Goal: Task Accomplishment & Management: Use online tool/utility

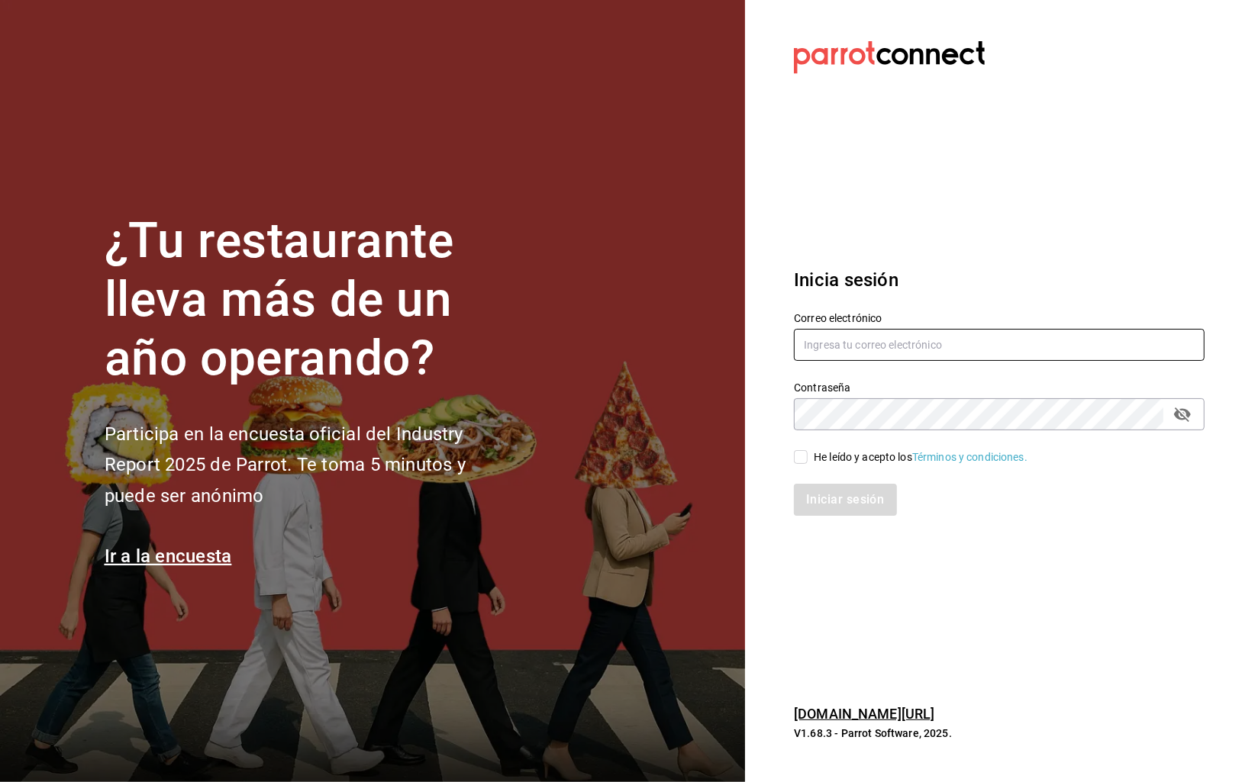
click at [889, 346] on input "text" at bounding box center [999, 345] width 411 height 32
type input "carlos@central4mkt.com"
click at [1184, 420] on icon "passwordField" at bounding box center [1182, 414] width 18 height 18
click at [808, 462] on span "He leído y acepto los Términos y condiciones." at bounding box center [917, 457] width 220 height 16
click at [807, 462] on input "He leído y acepto los Términos y condiciones." at bounding box center [801, 457] width 14 height 14
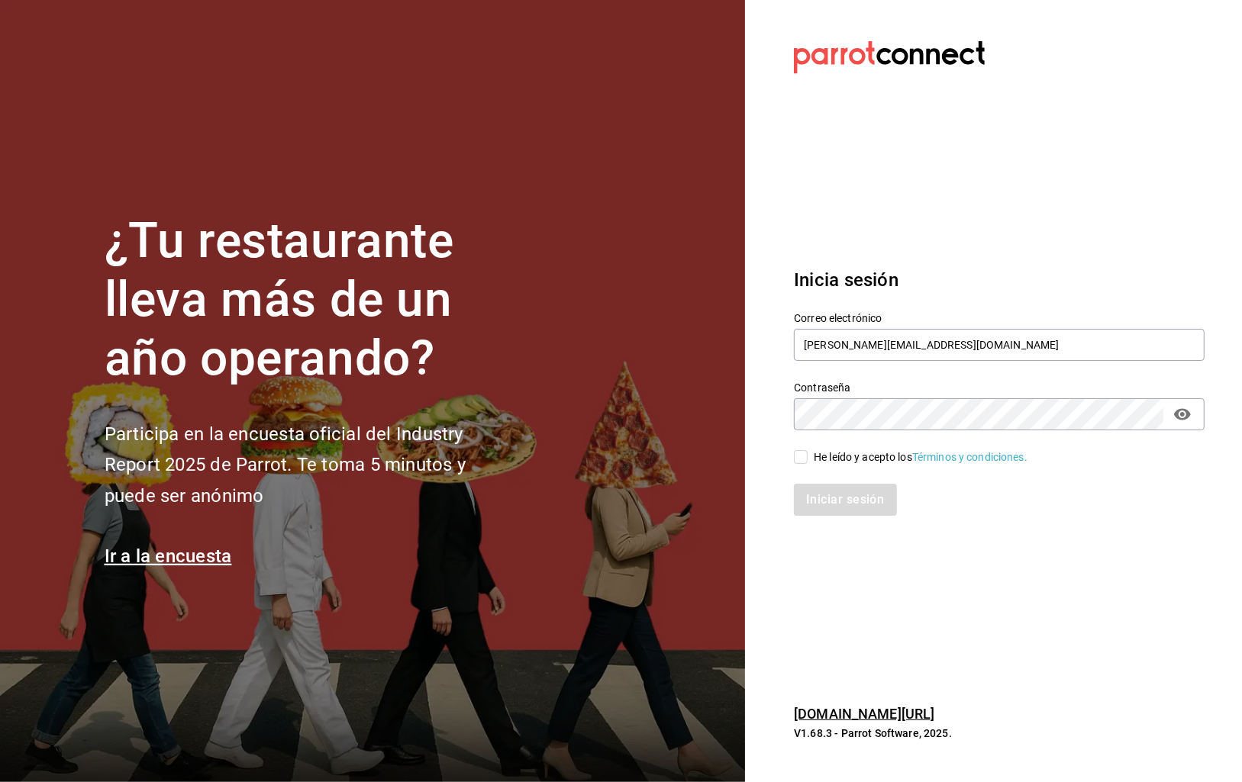
checkbox input "true"
click at [840, 503] on button "Iniciar sesión" at bounding box center [846, 500] width 104 height 32
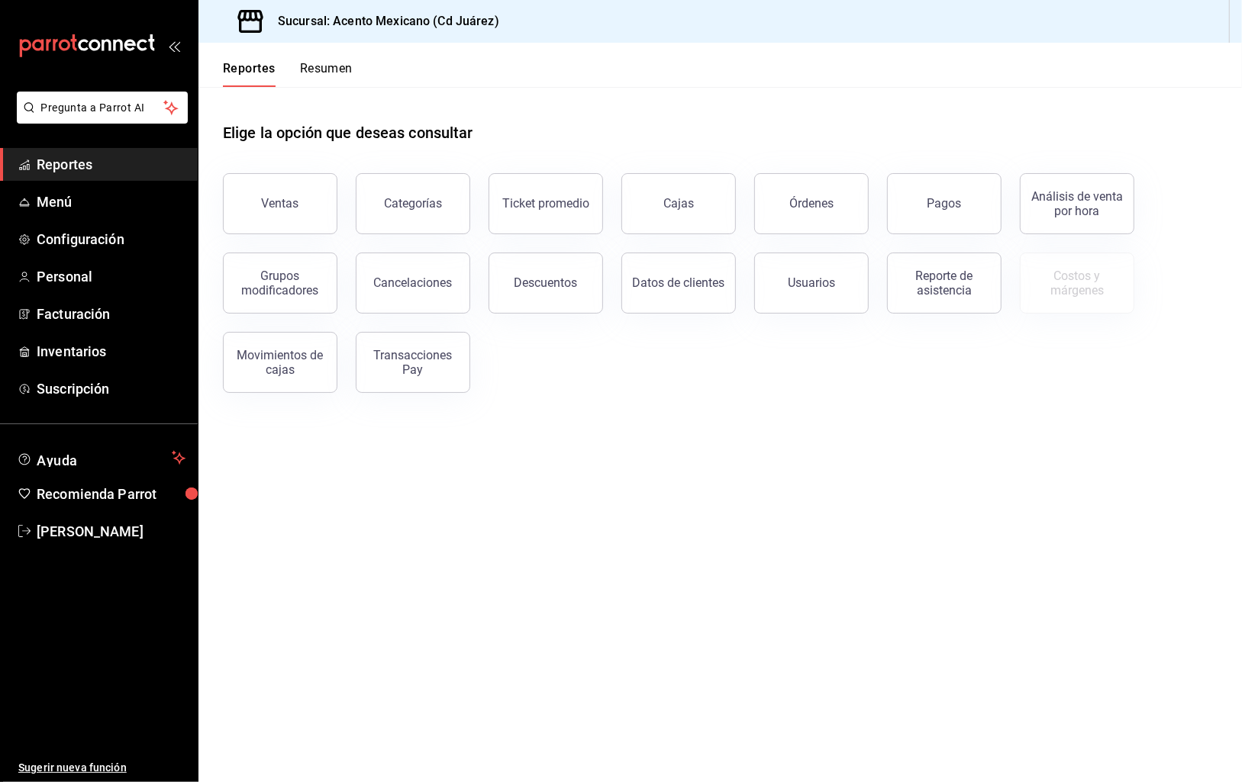
click at [941, 221] on button "Pagos" at bounding box center [944, 203] width 114 height 61
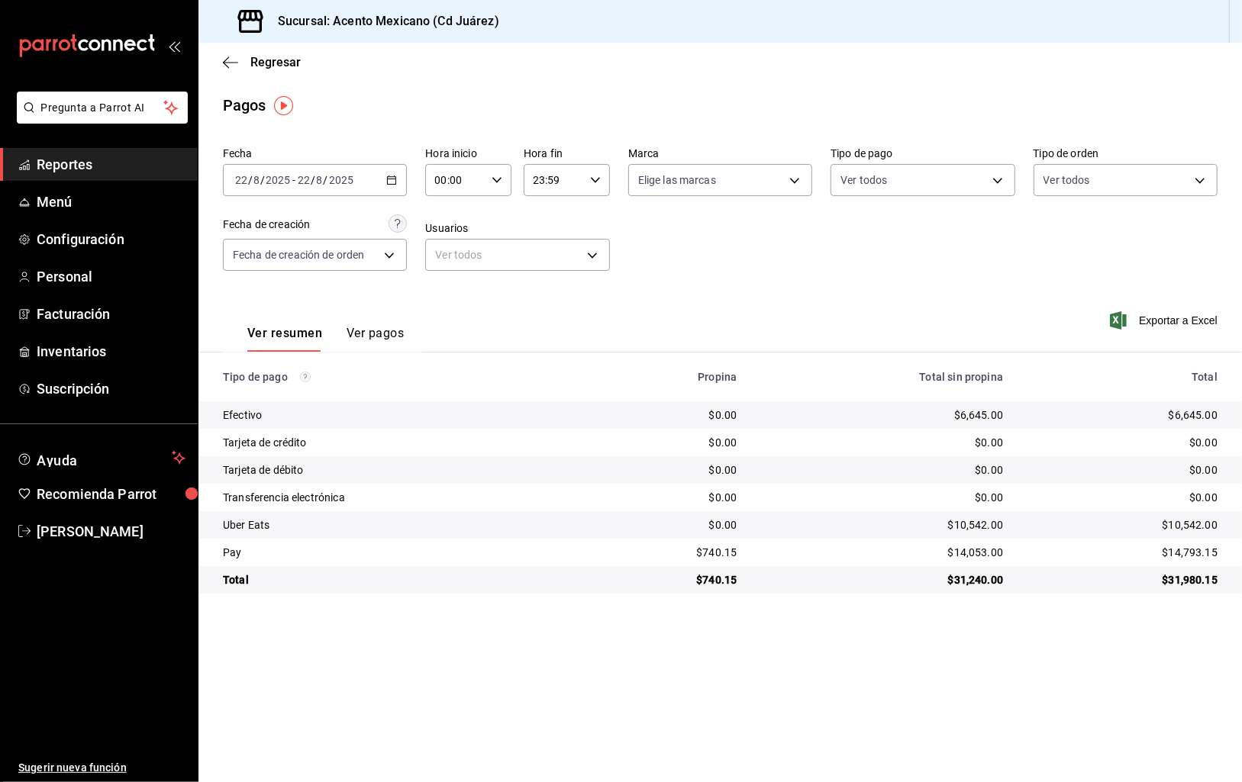
click at [388, 182] on icon "button" at bounding box center [391, 180] width 11 height 11
click at [279, 367] on span "Año actual" at bounding box center [295, 364] width 118 height 16
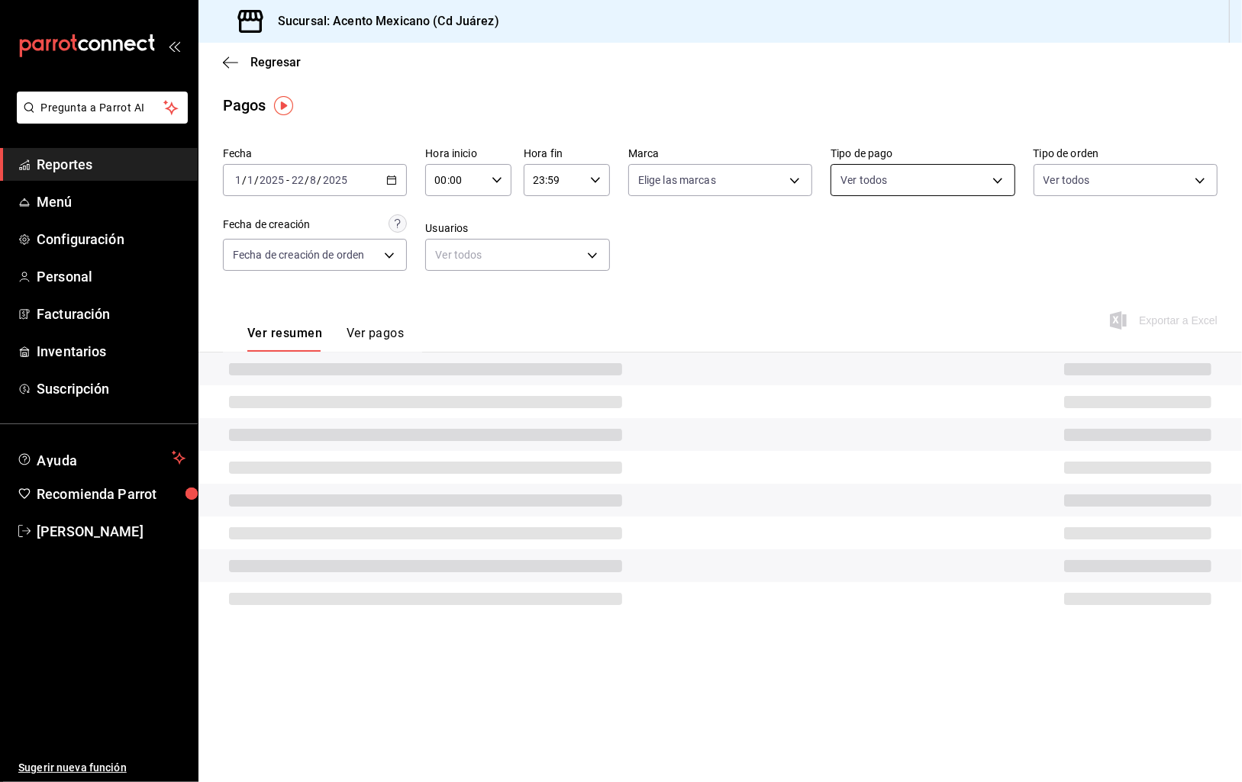
click at [1001, 178] on body "Pregunta a Parrot AI Reportes Menú Configuración Personal Facturación Inventari…" at bounding box center [621, 391] width 1242 height 782
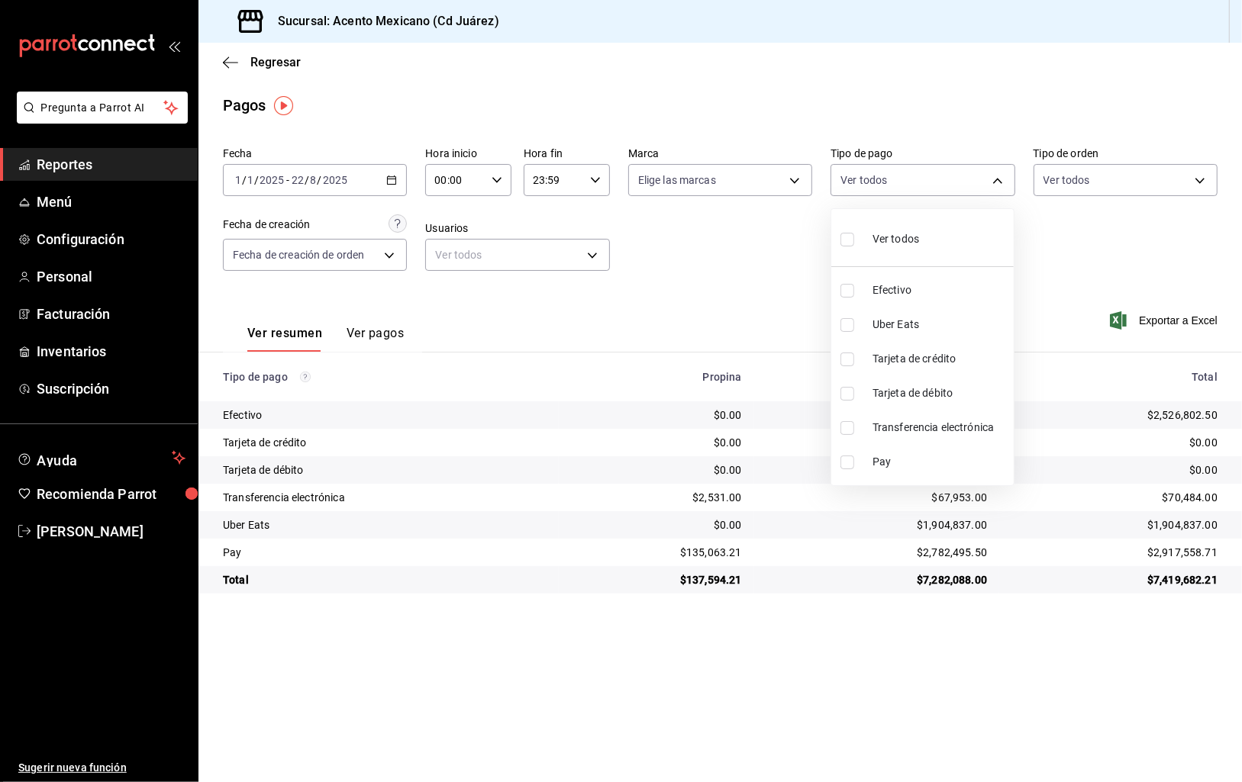
drag, startPoint x: 1087, startPoint y: 217, endPoint x: 1050, endPoint y: 219, distance: 36.7
click at [1087, 217] on div at bounding box center [621, 391] width 1242 height 782
click at [373, 330] on button "Ver pagos" at bounding box center [374, 339] width 57 height 26
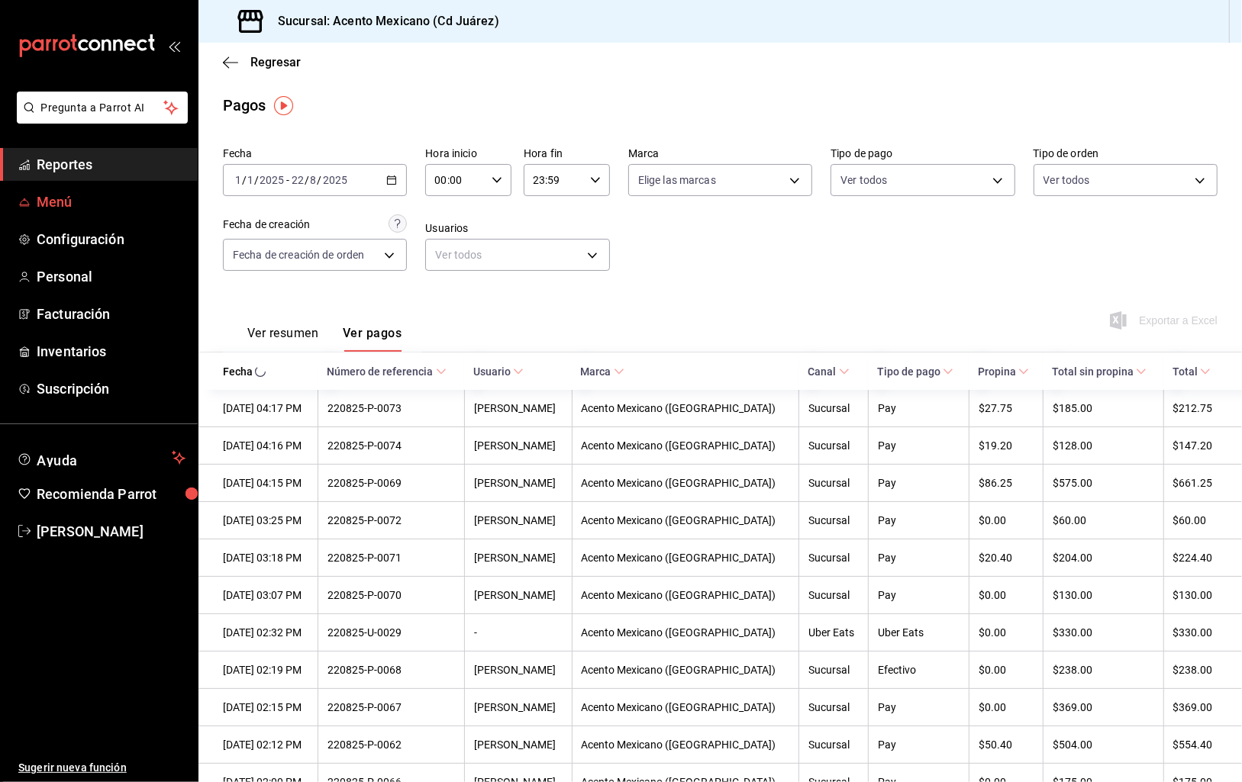
click at [66, 200] on span "Menú" at bounding box center [111, 202] width 149 height 21
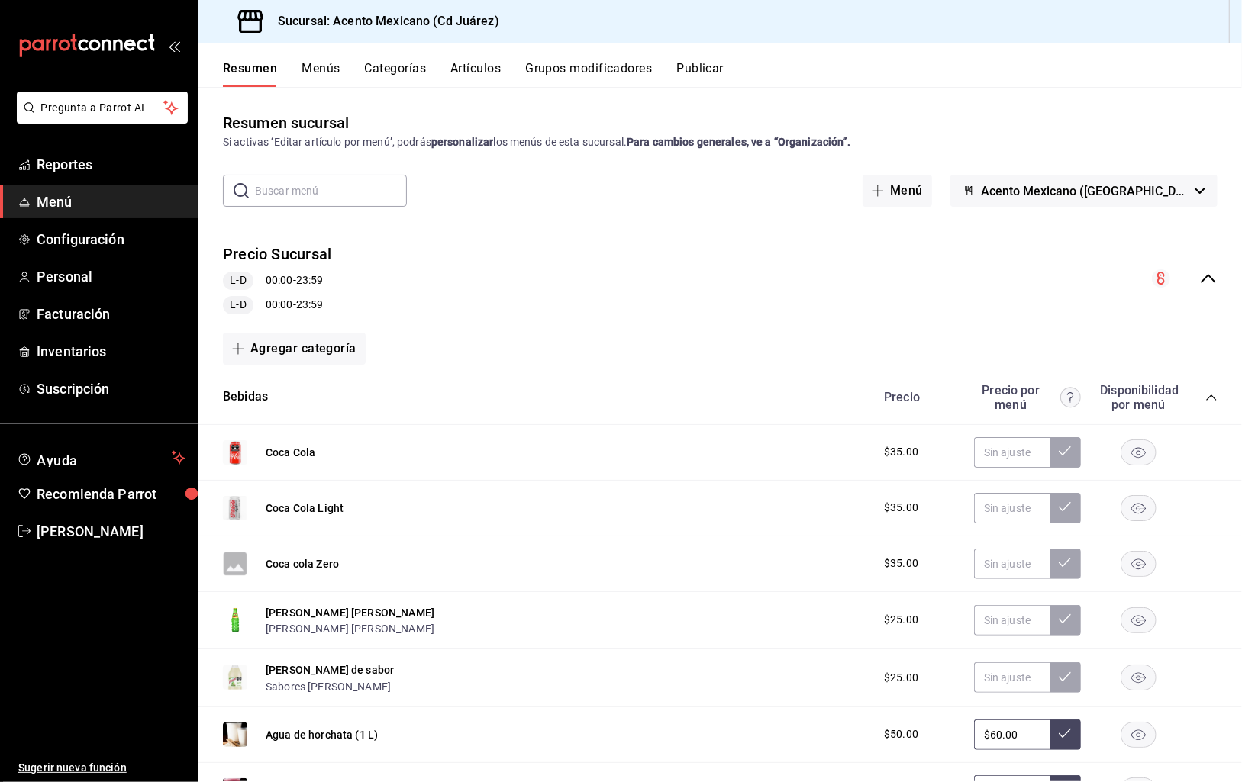
click at [259, 69] on button "Resumen" at bounding box center [250, 74] width 54 height 26
click at [60, 159] on span "Reportes" at bounding box center [111, 164] width 149 height 21
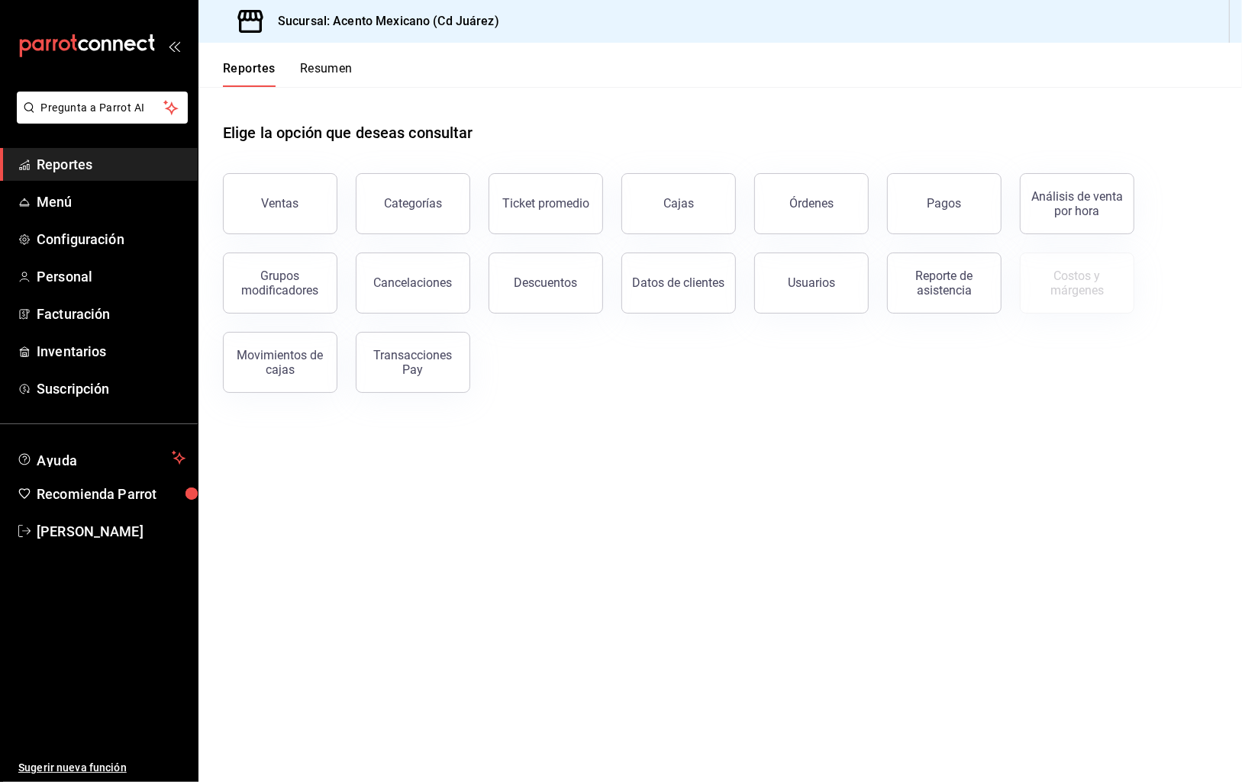
click at [440, 366] on div "Transacciones Pay" at bounding box center [413, 362] width 95 height 29
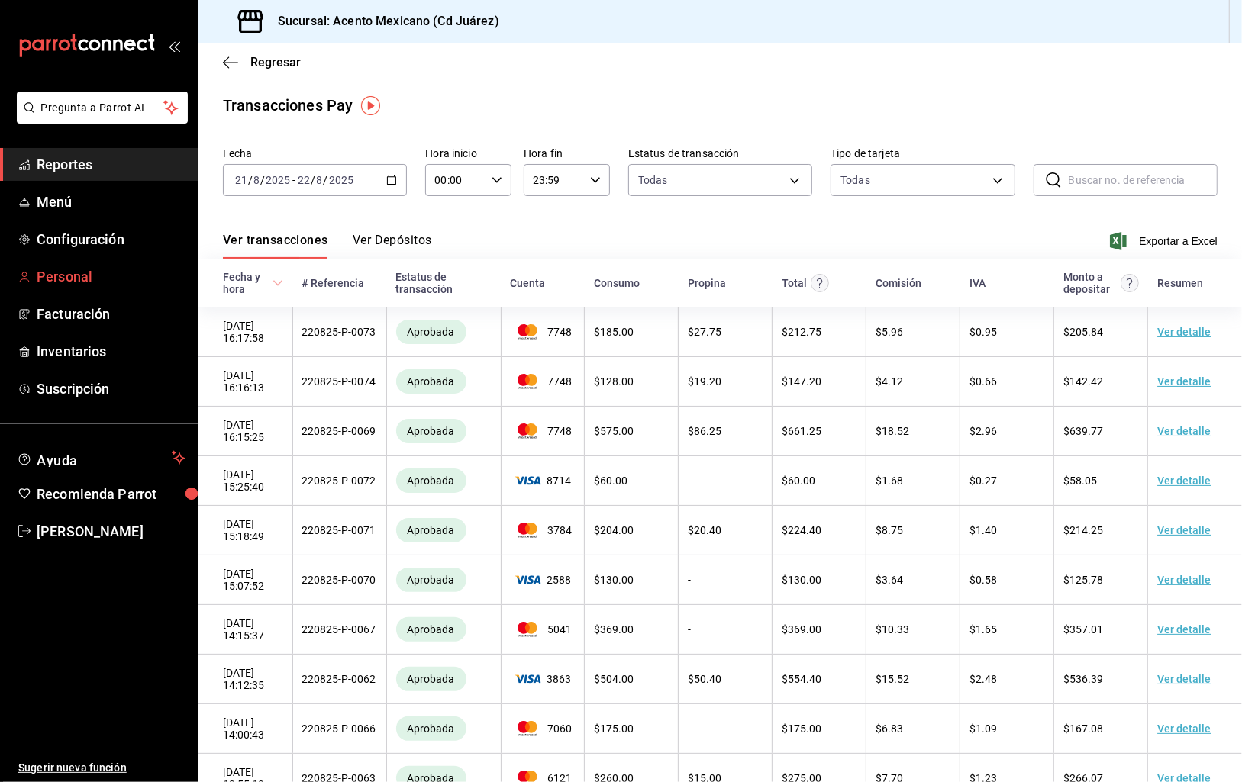
click at [77, 272] on span "Personal" at bounding box center [111, 276] width 149 height 21
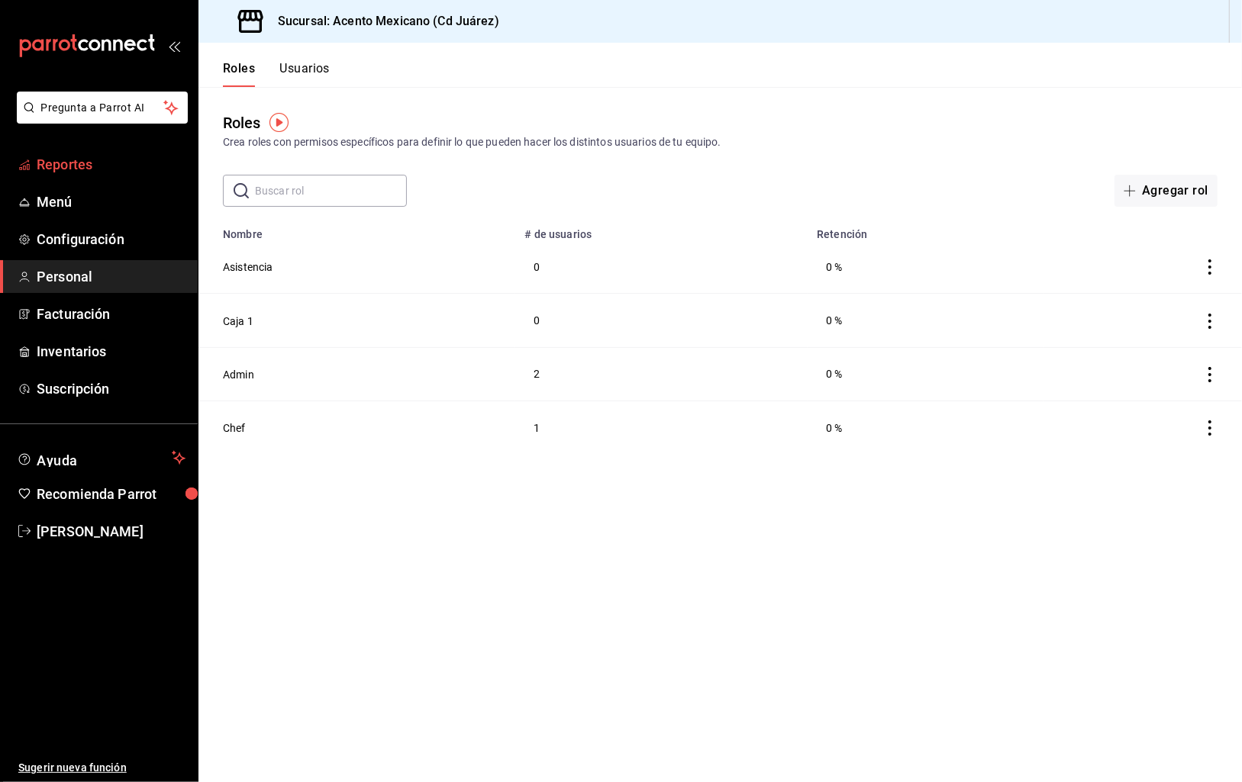
click at [50, 156] on span "Reportes" at bounding box center [111, 164] width 149 height 21
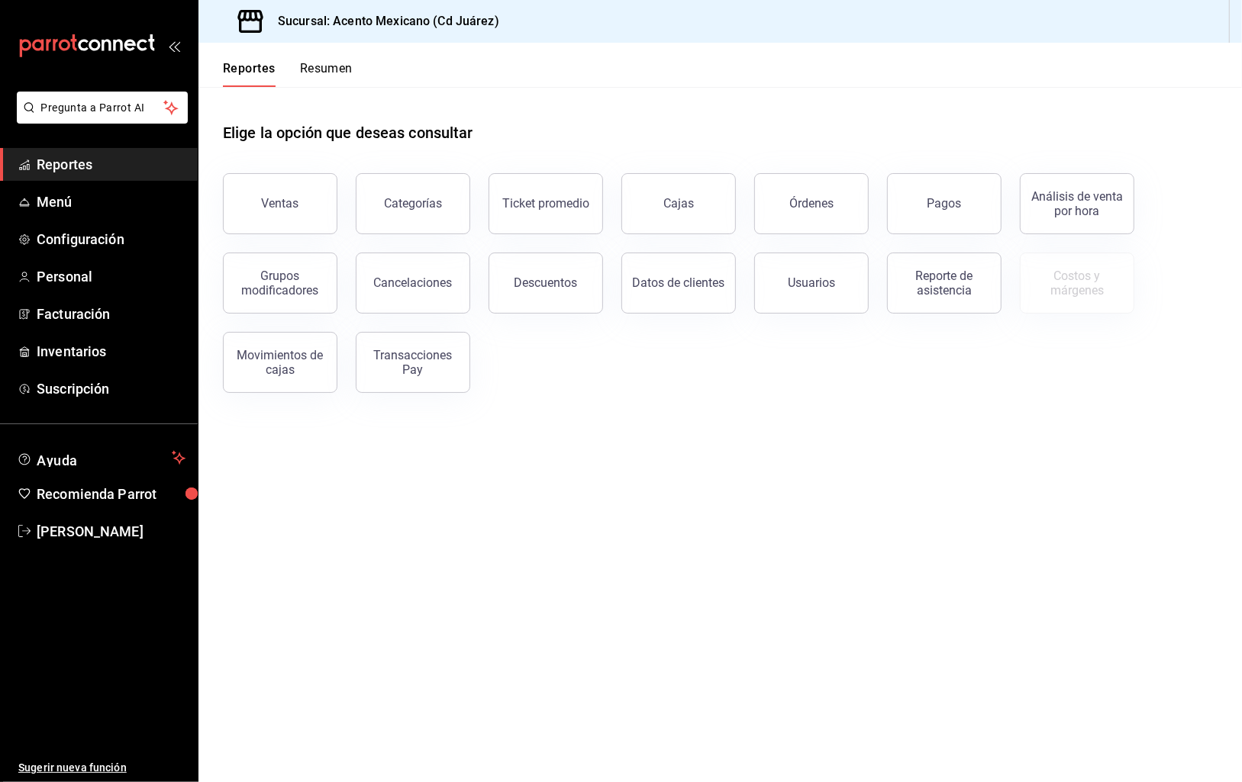
click at [343, 69] on button "Resumen" at bounding box center [326, 74] width 53 height 26
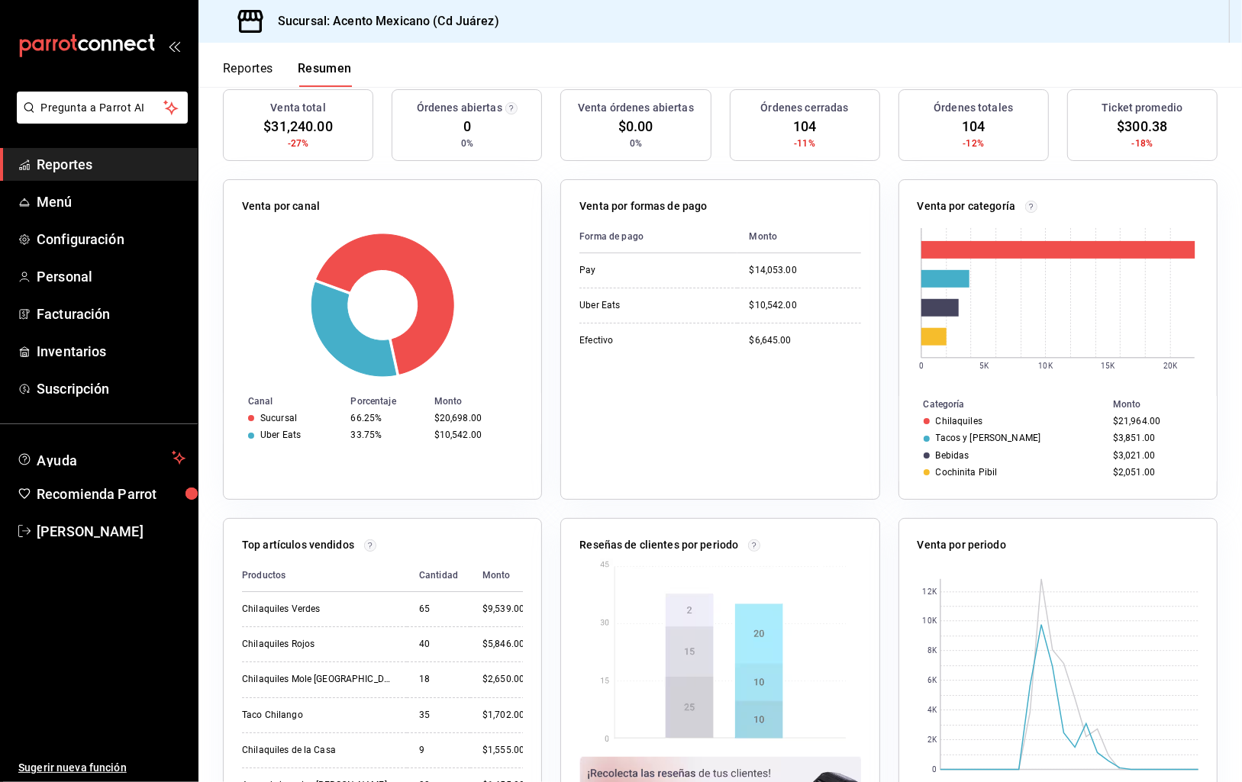
scroll to position [247, 0]
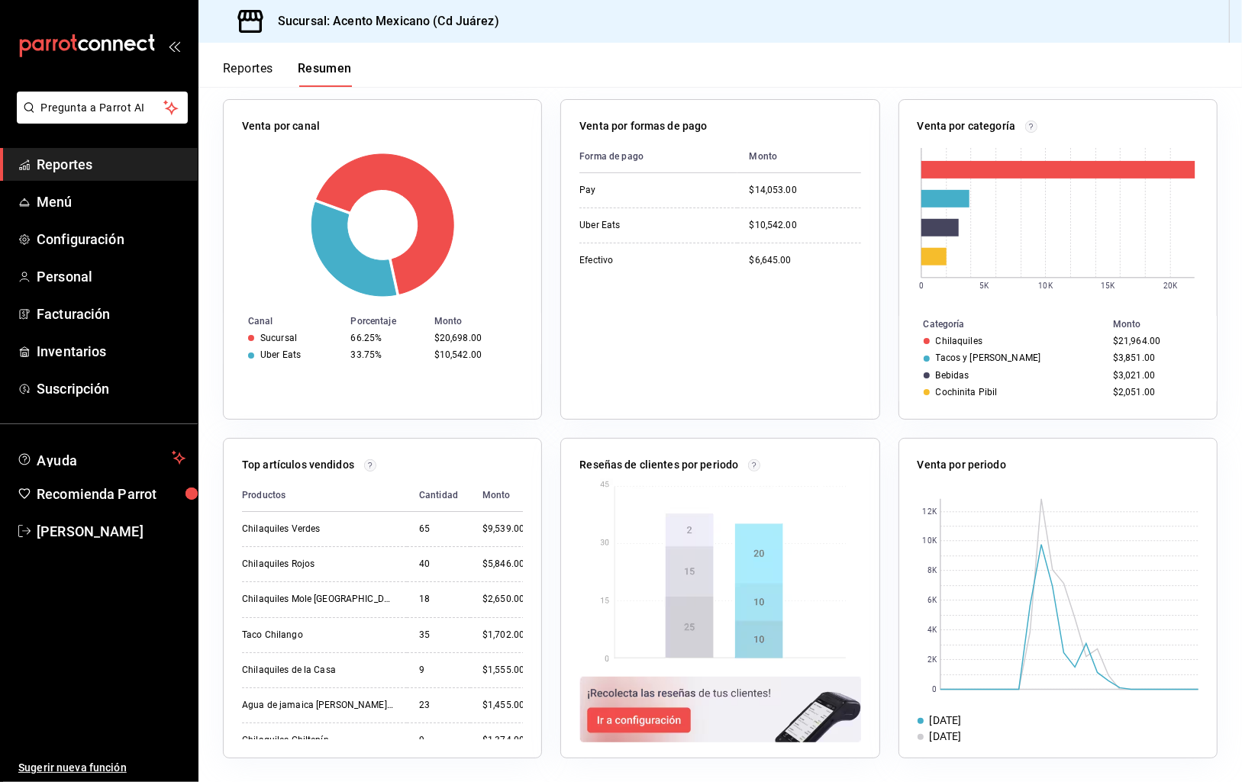
click at [64, 163] on span "Reportes" at bounding box center [111, 164] width 149 height 21
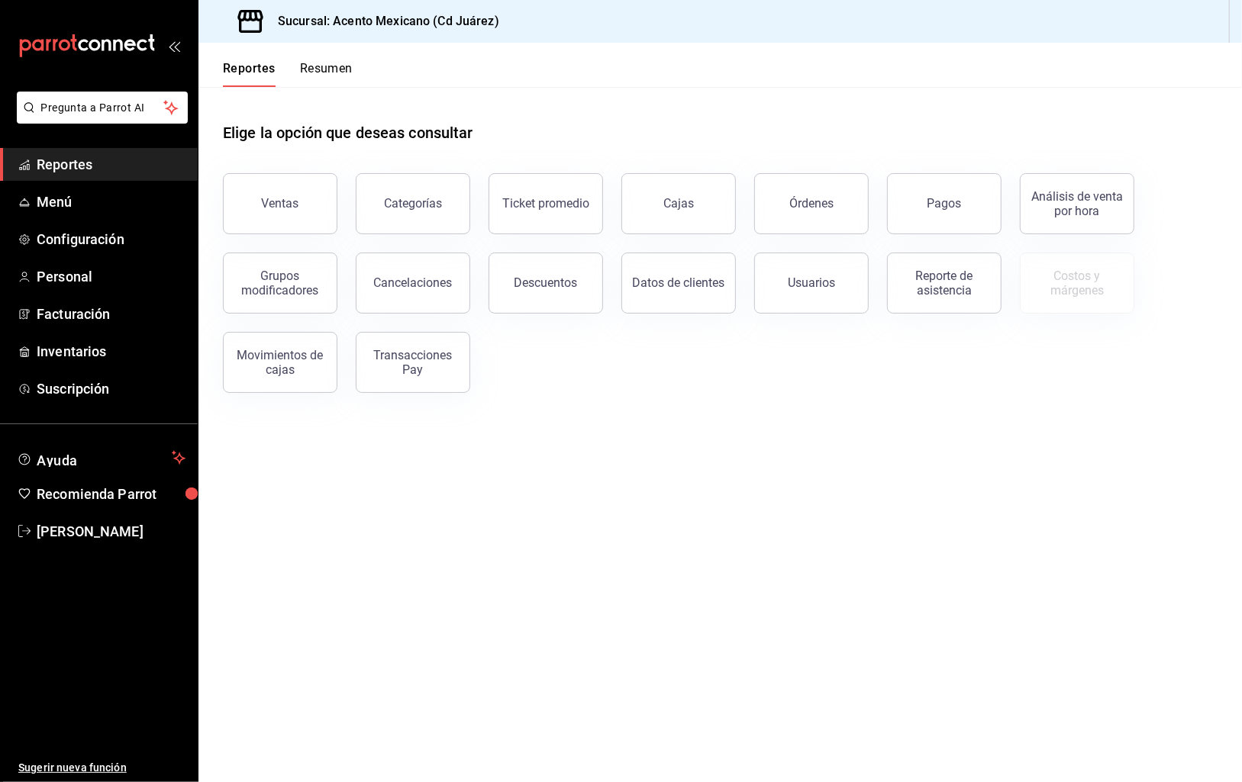
click at [311, 214] on button "Ventas" at bounding box center [280, 203] width 114 height 61
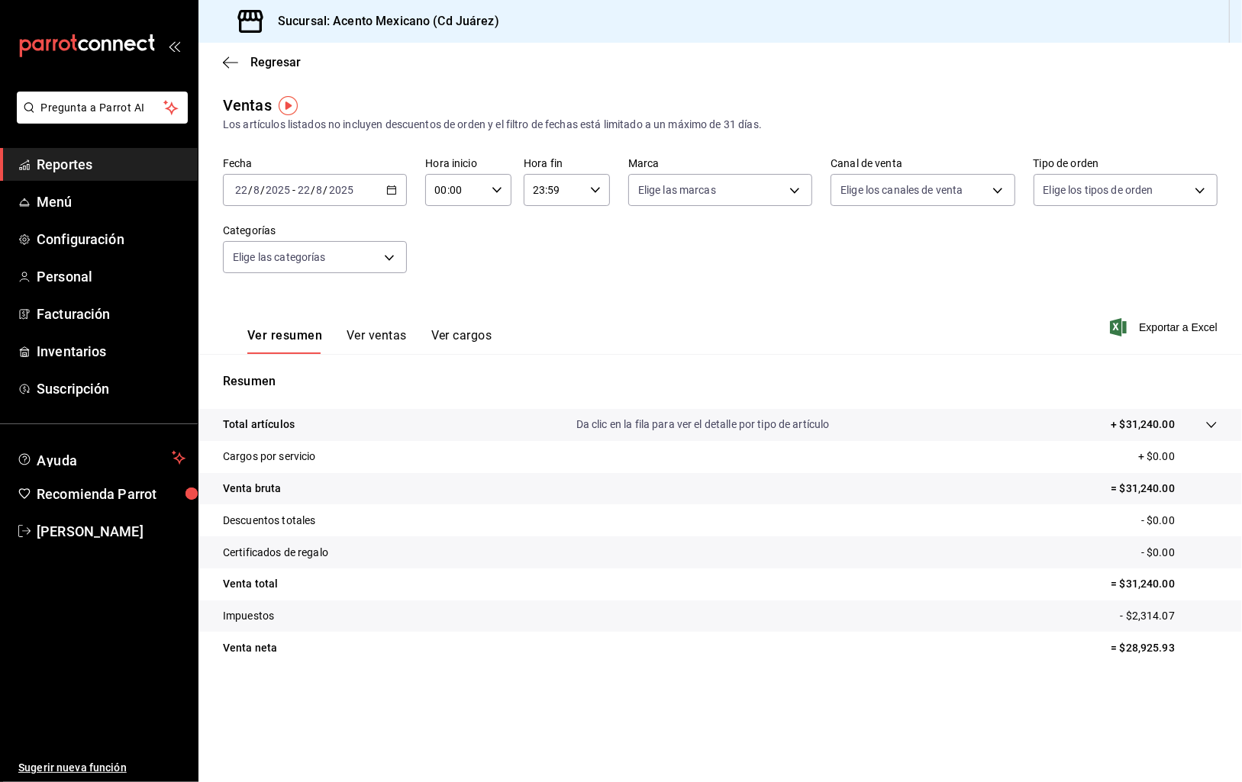
click at [456, 341] on button "Ver cargos" at bounding box center [461, 341] width 61 height 26
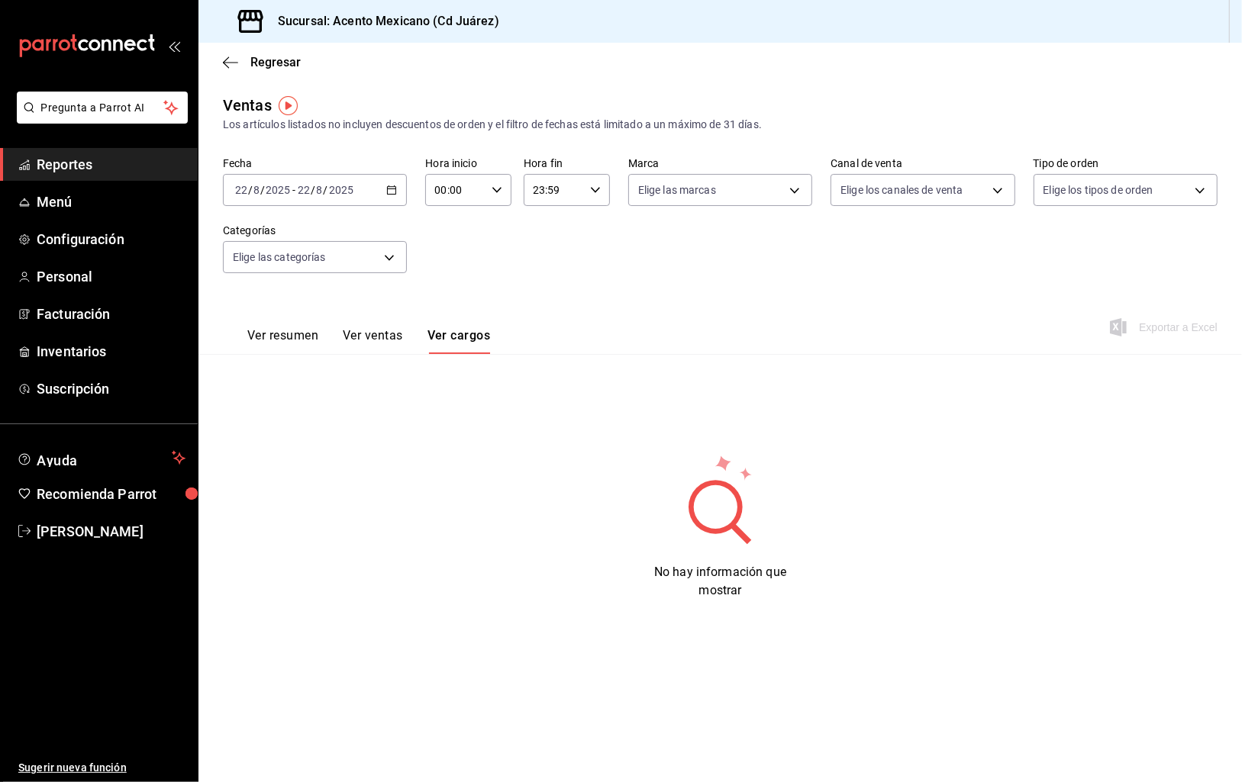
click at [368, 335] on button "Ver ventas" at bounding box center [373, 341] width 60 height 26
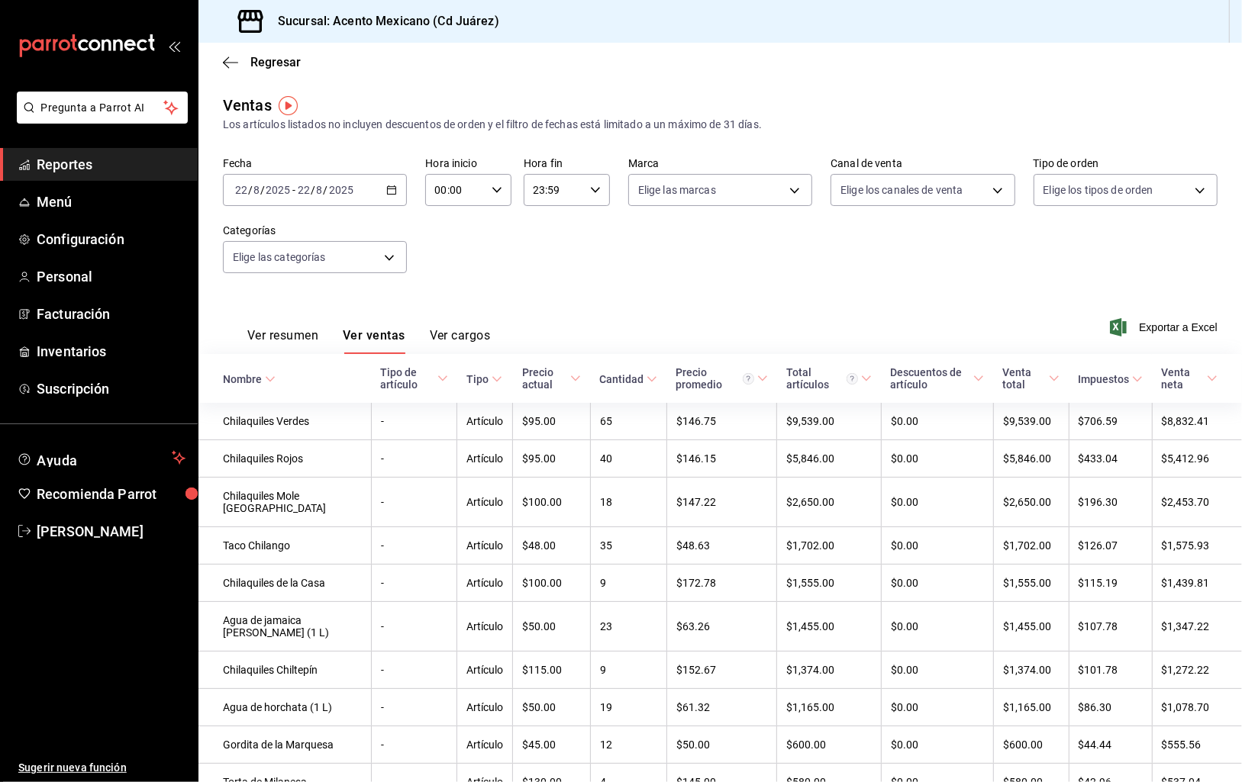
click at [101, 161] on span "Reportes" at bounding box center [111, 164] width 149 height 21
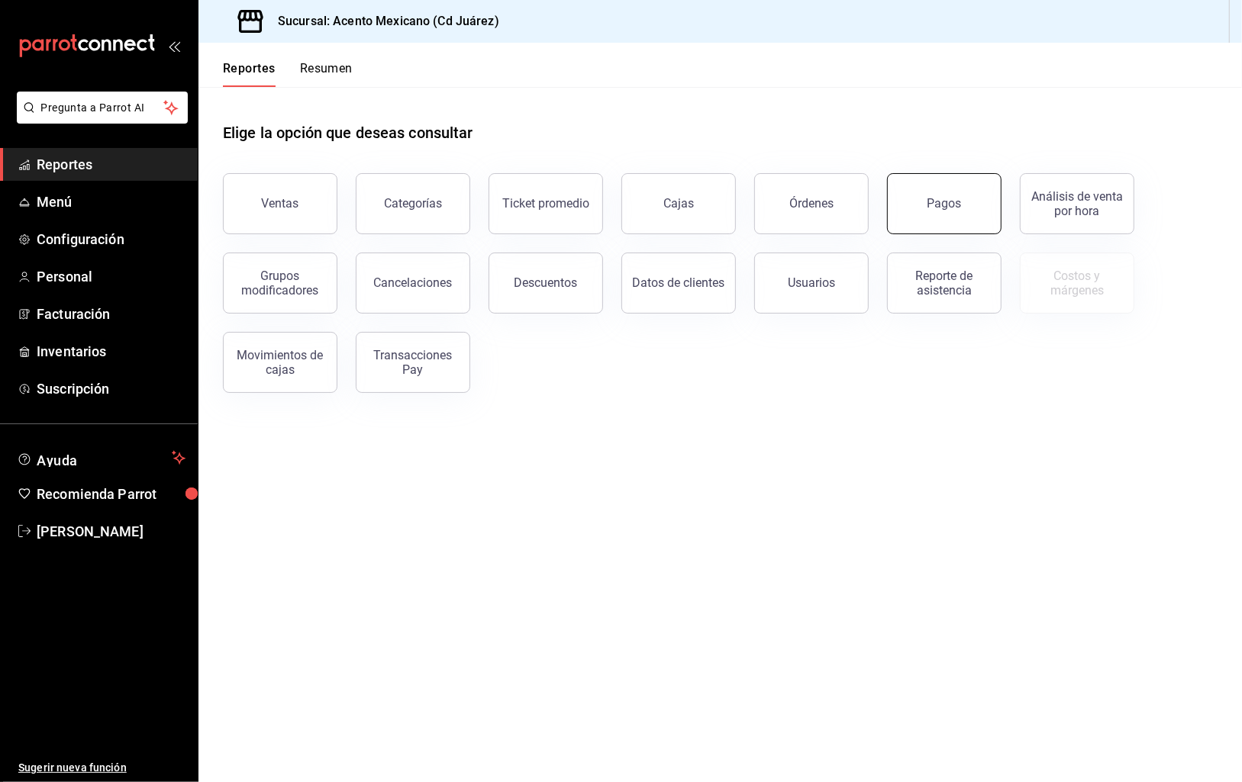
click at [950, 220] on button "Pagos" at bounding box center [944, 203] width 114 height 61
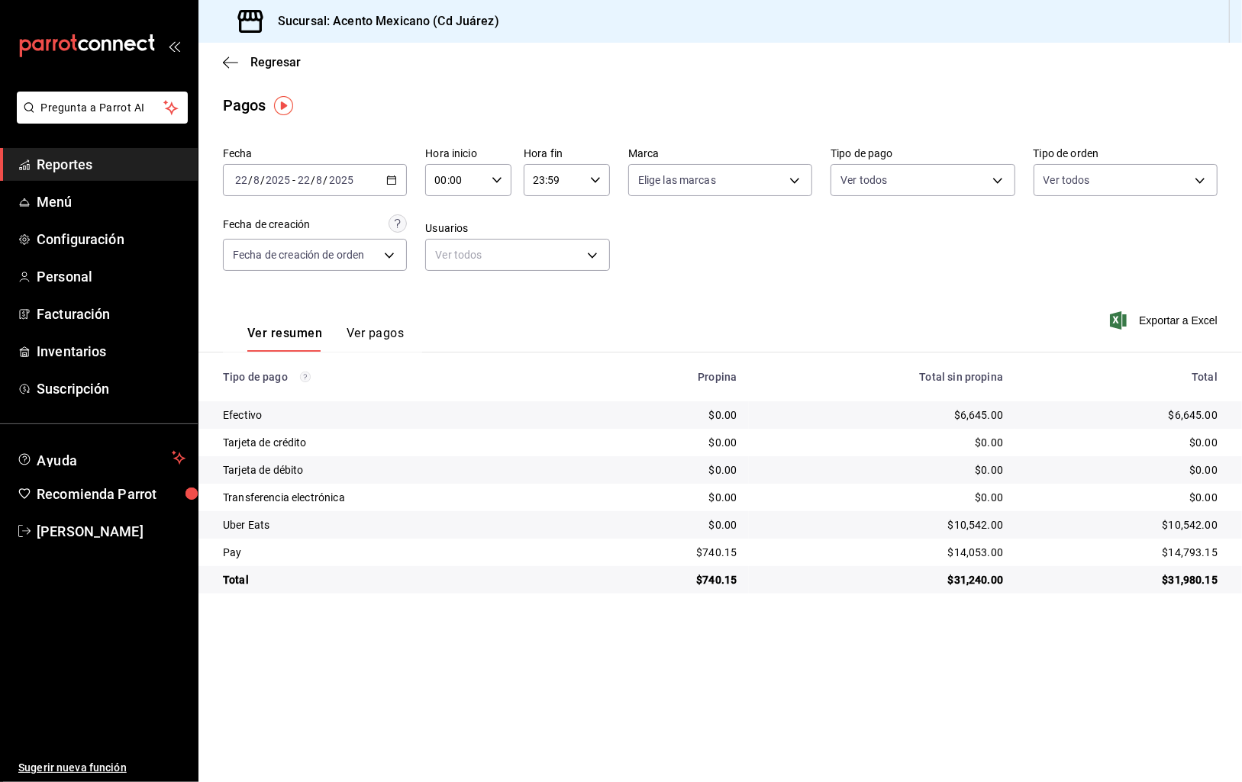
click at [392, 179] on icon "button" at bounding box center [391, 180] width 11 height 11
click at [398, 181] on div "[DATE] [DATE] - [DATE] [DATE]" at bounding box center [315, 180] width 184 height 32
click at [391, 178] on icon "button" at bounding box center [391, 180] width 11 height 11
click at [363, 108] on div "Pagos" at bounding box center [719, 105] width 1043 height 23
click at [385, 256] on body "Pregunta a Parrot AI Reportes Menú Configuración Personal Facturación Inventari…" at bounding box center [621, 391] width 1242 height 782
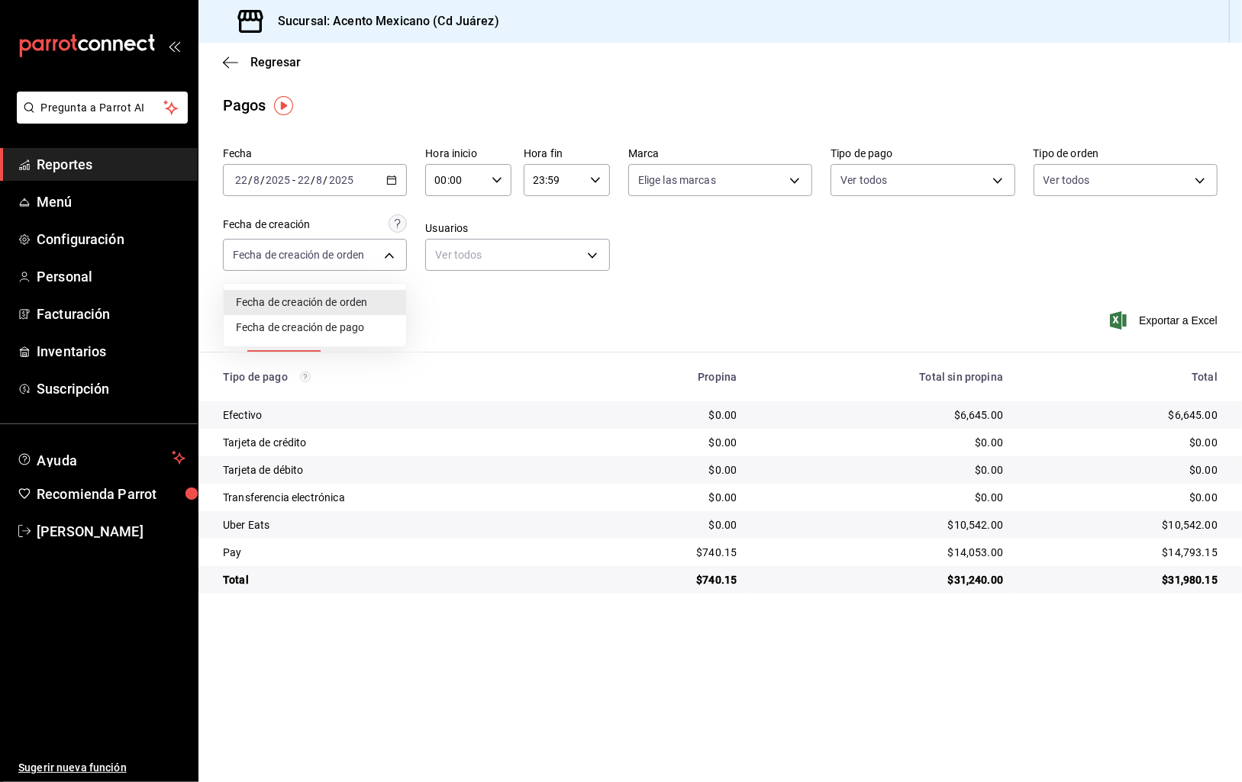
drag, startPoint x: 871, startPoint y: 291, endPoint x: 856, endPoint y: 282, distance: 16.8
click at [871, 291] on div at bounding box center [621, 391] width 1242 height 782
click at [66, 170] on span "Reportes" at bounding box center [111, 164] width 149 height 21
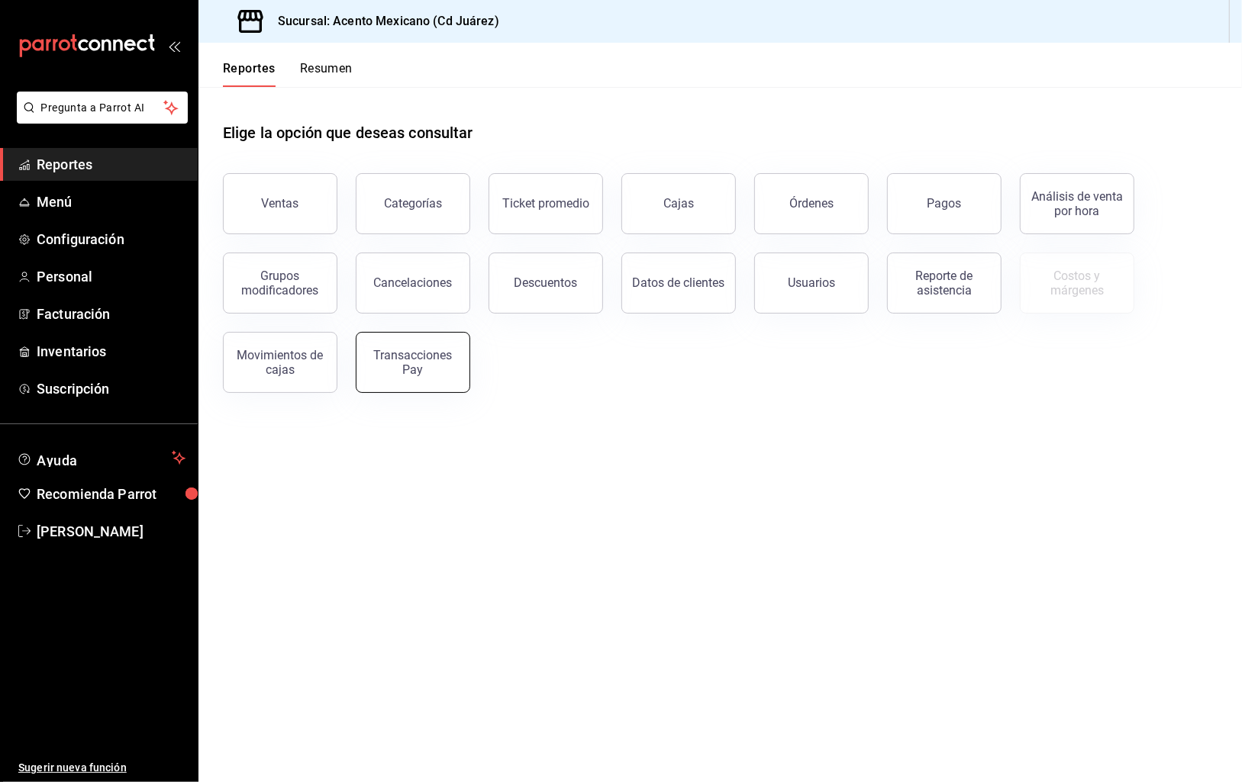
click at [455, 369] on button "Transacciones Pay" at bounding box center [413, 362] width 114 height 61
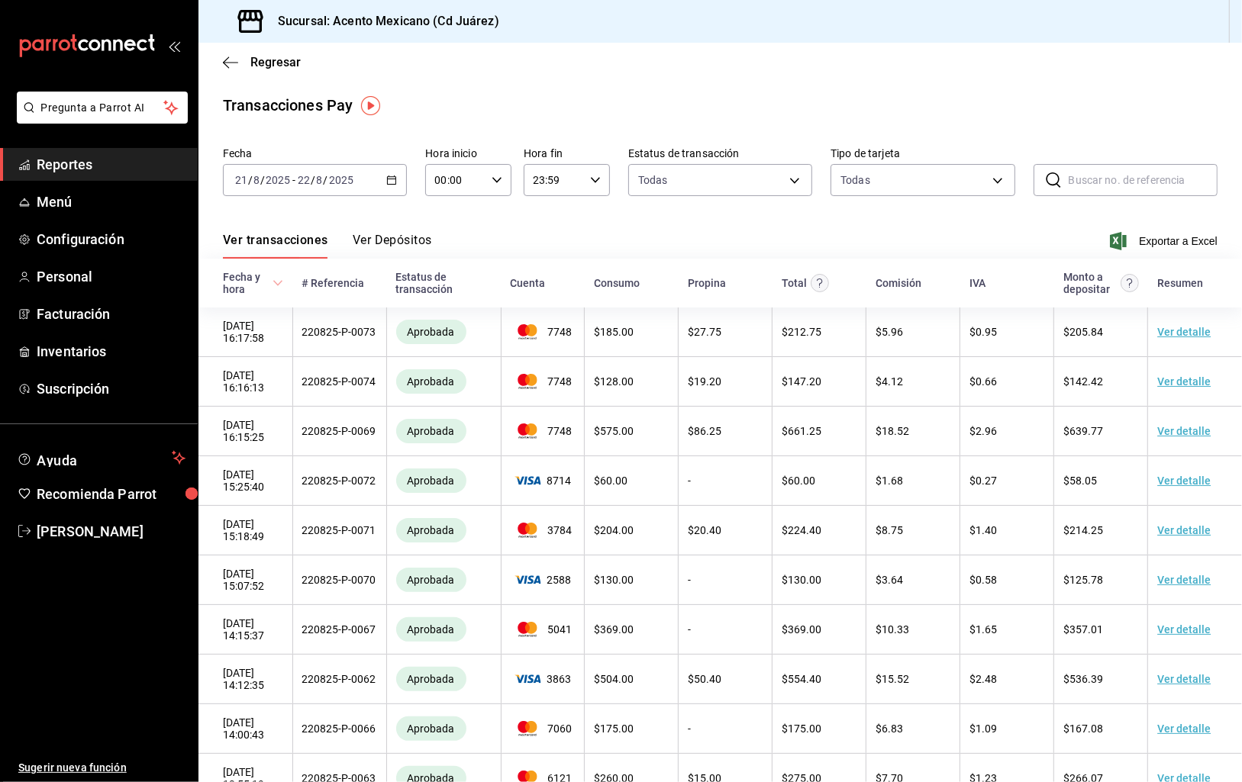
click at [390, 181] on icon "button" at bounding box center [391, 180] width 11 height 11
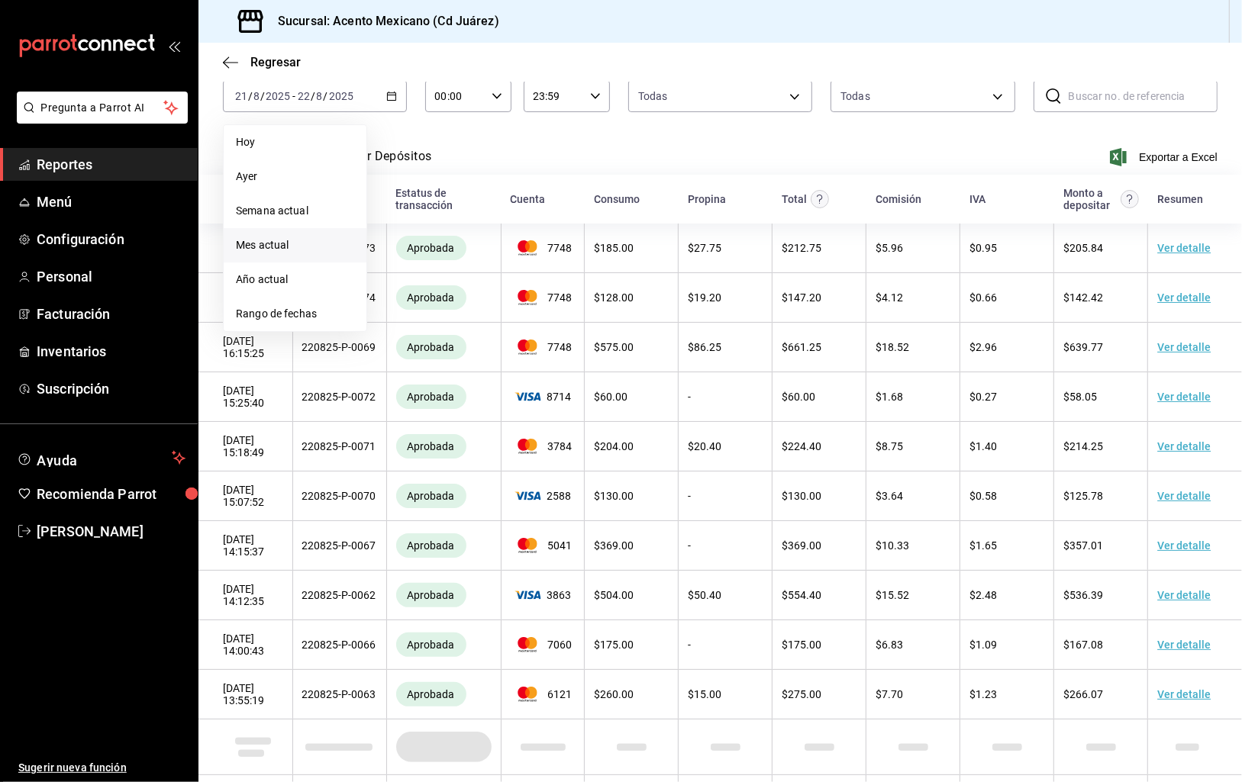
scroll to position [82, 0]
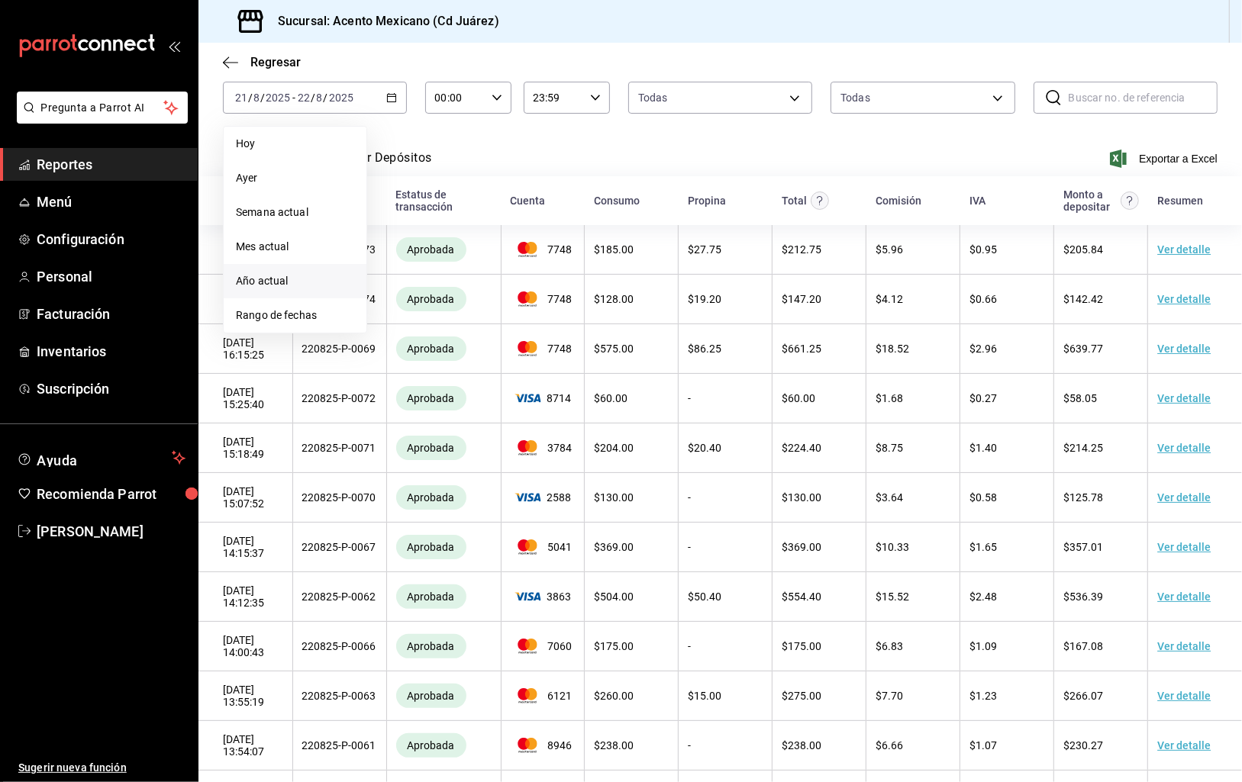
click at [288, 287] on span "Año actual" at bounding box center [295, 281] width 118 height 16
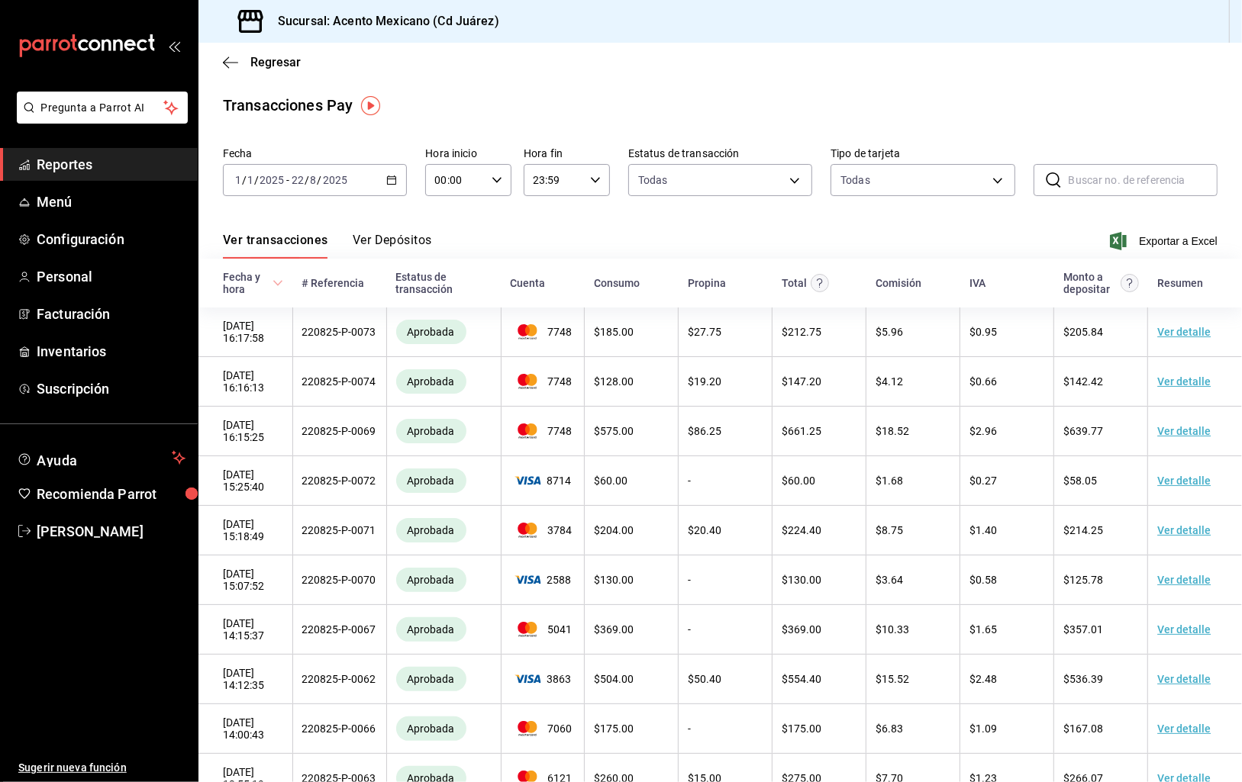
click at [313, 181] on input "8" at bounding box center [314, 180] width 8 height 12
click at [311, 179] on input "8" at bounding box center [314, 180] width 8 height 12
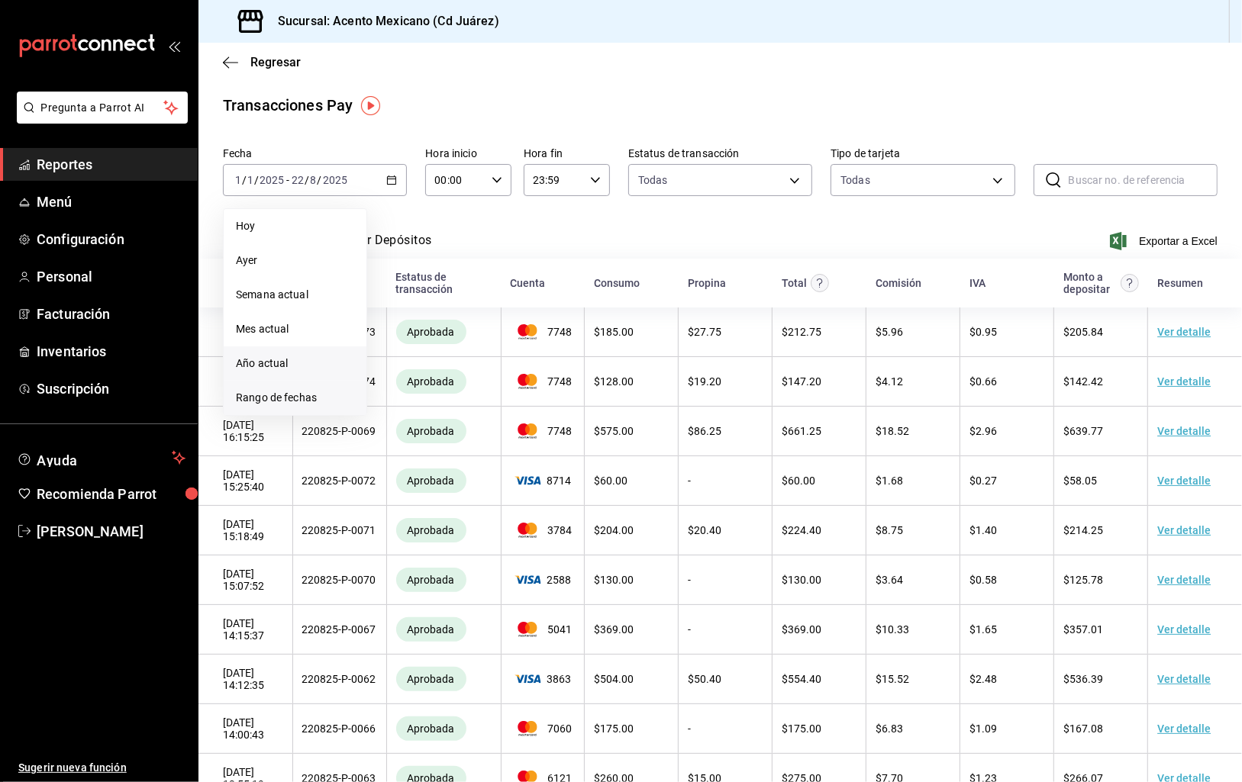
click at [278, 399] on span "Rango de fechas" at bounding box center [295, 398] width 118 height 16
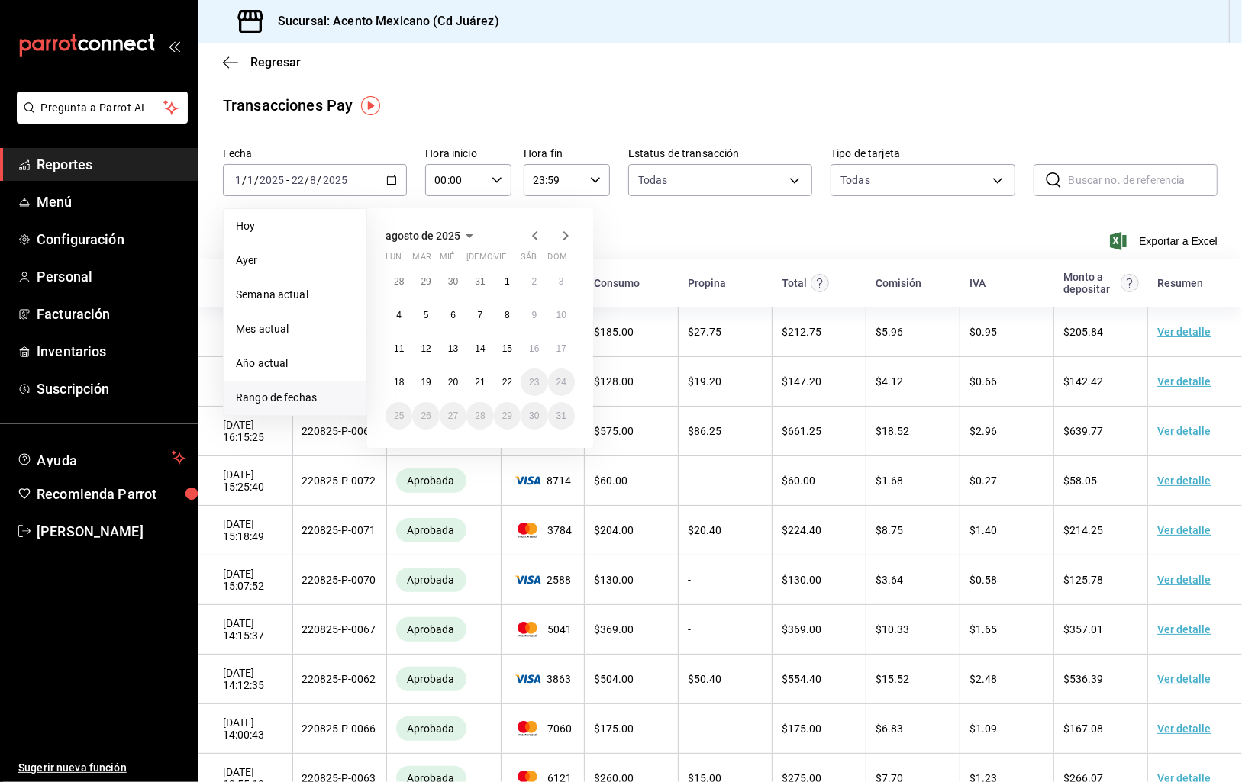
click at [538, 237] on icon "button" at bounding box center [535, 236] width 18 height 18
click at [537, 237] on icon "button" at bounding box center [535, 239] width 18 height 18
click at [537, 237] on icon "button" at bounding box center [535, 236] width 18 height 18
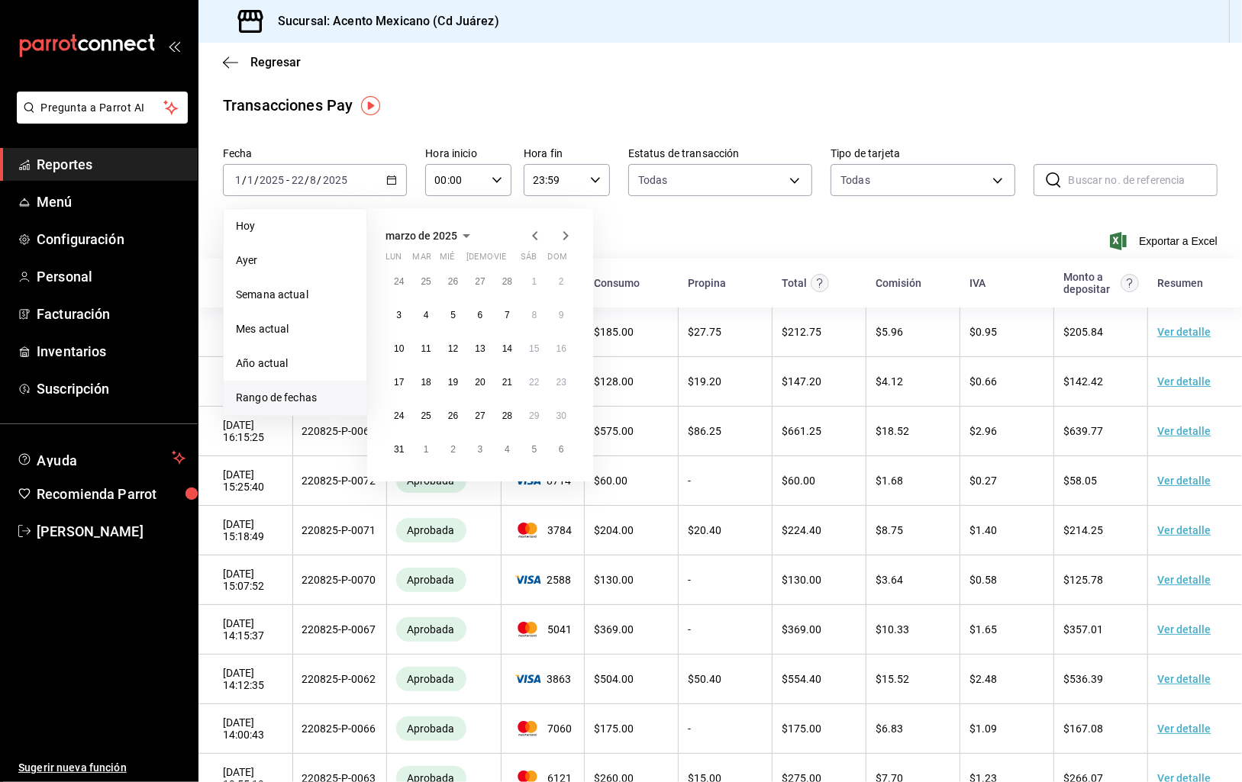
click at [536, 237] on icon "button" at bounding box center [535, 236] width 18 height 18
click at [459, 281] on button "1" at bounding box center [453, 281] width 27 height 27
click at [429, 315] on button "7" at bounding box center [425, 314] width 27 height 27
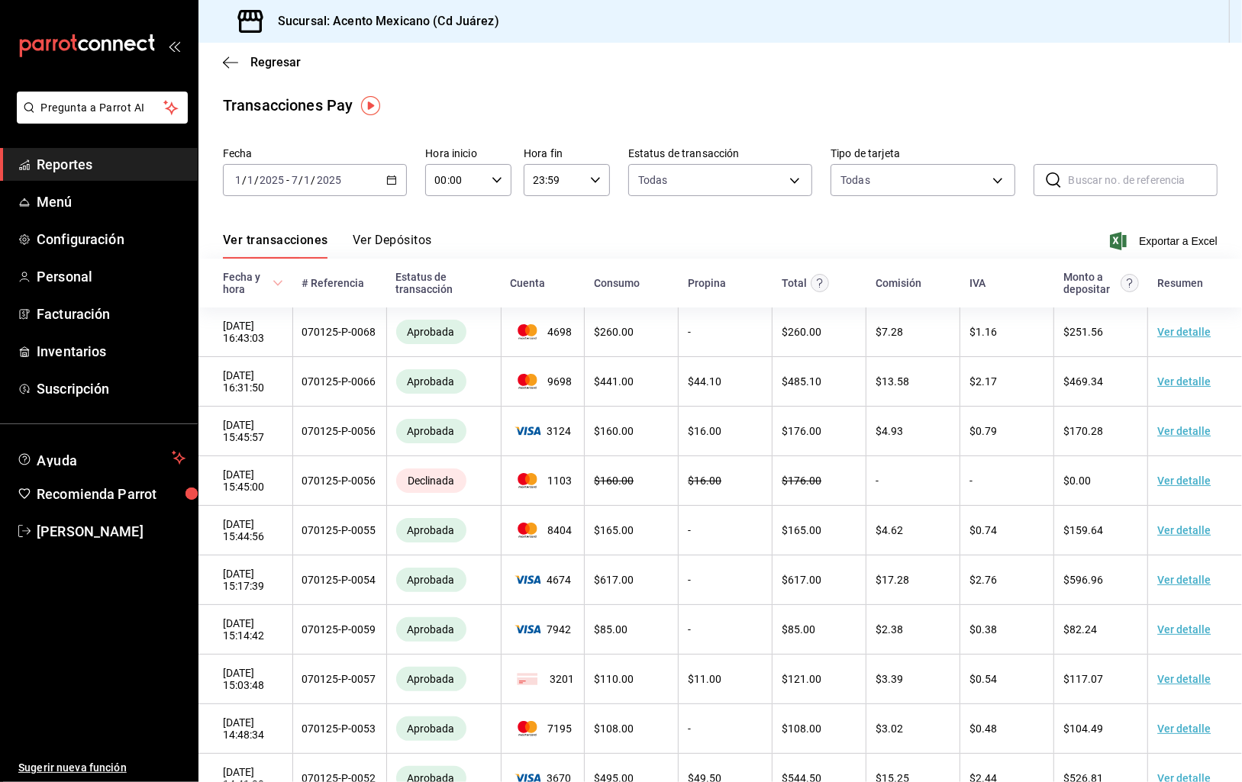
click at [398, 183] on div "[DATE] [DATE] - [DATE] [DATE]" at bounding box center [315, 180] width 184 height 32
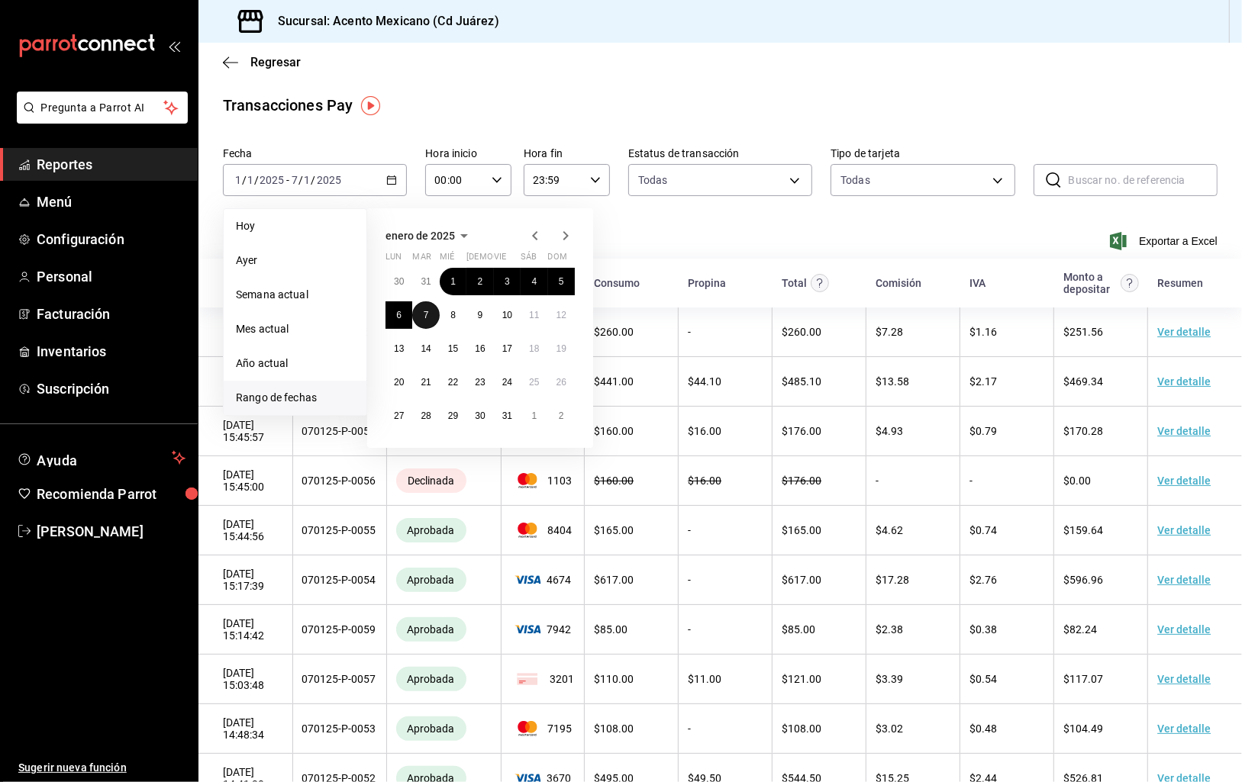
click at [428, 315] on button "7" at bounding box center [425, 314] width 27 height 27
click at [453, 315] on abbr "8" at bounding box center [452, 315] width 5 height 11
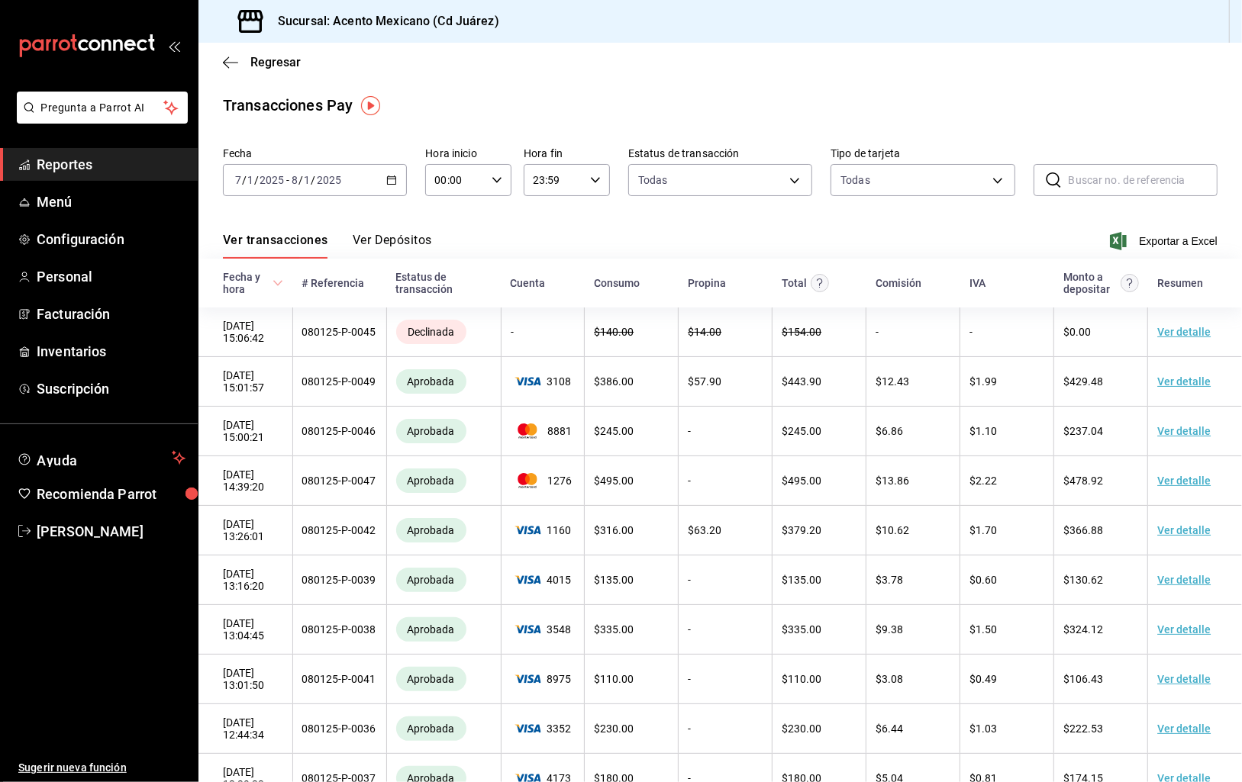
click at [398, 181] on div "[DATE] [DATE] - [DATE] [DATE]" at bounding box center [315, 180] width 184 height 32
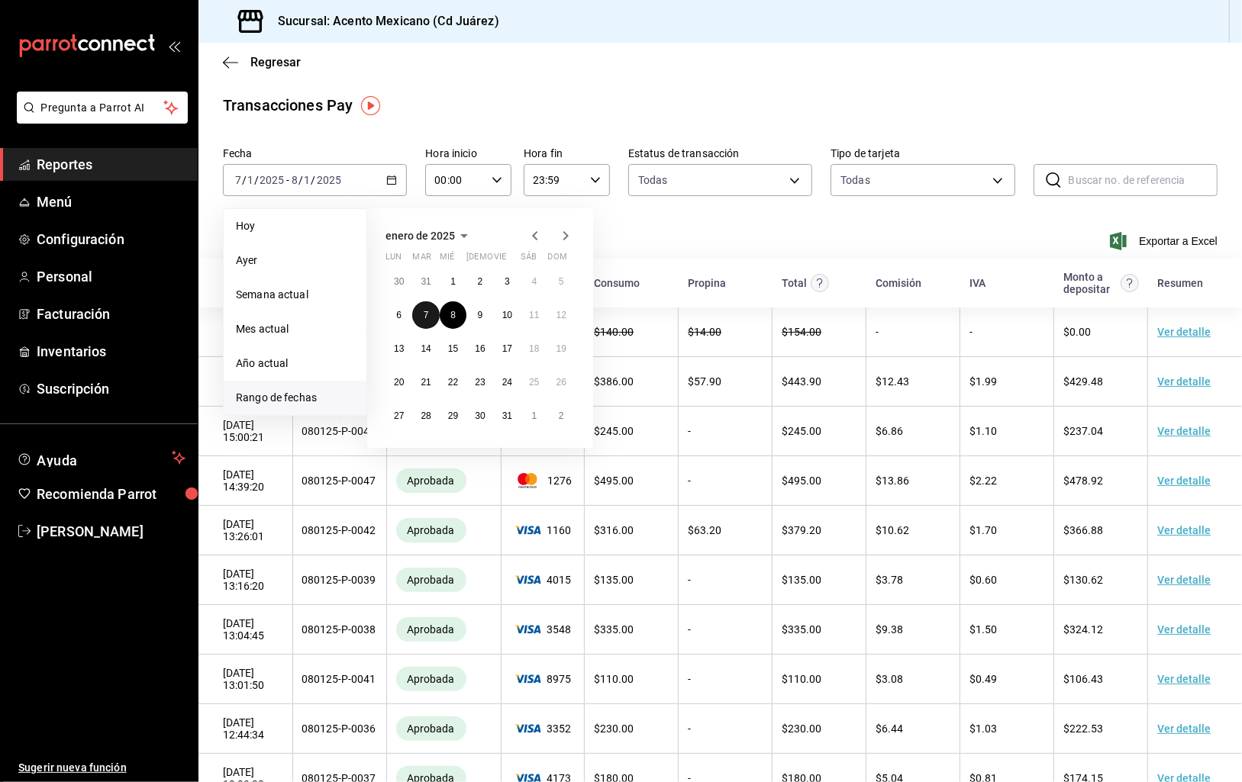
click at [425, 313] on abbr "7" at bounding box center [426, 315] width 5 height 11
click at [433, 316] on button "7" at bounding box center [425, 314] width 27 height 27
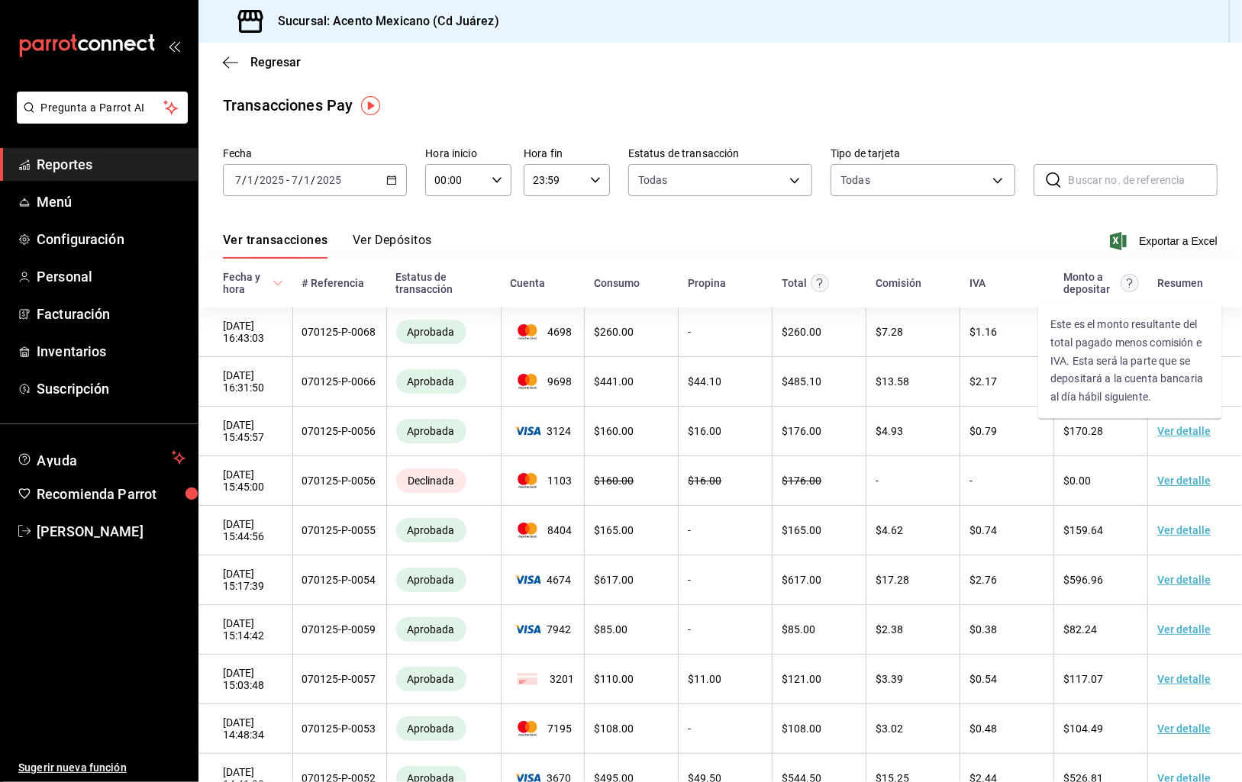
click at [1129, 283] on circle "Este es el monto resultante del total pagado menos comisión e IVA. Esta será la…" at bounding box center [1129, 284] width 18 height 18
click at [1171, 240] on span "Exportar a Excel" at bounding box center [1165, 241] width 105 height 18
click at [392, 182] on icon "button" at bounding box center [391, 180] width 11 height 11
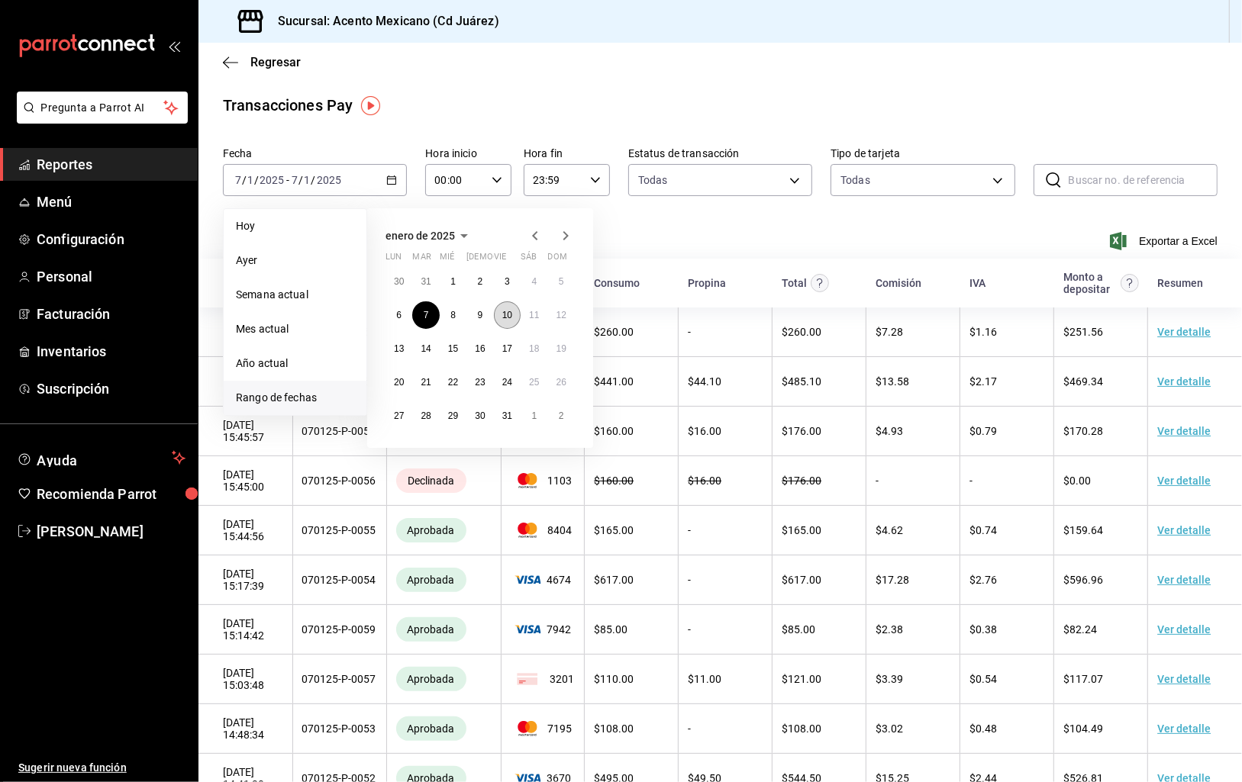
click at [508, 316] on abbr "10" at bounding box center [507, 315] width 10 height 11
click at [565, 314] on abbr "12" at bounding box center [561, 315] width 10 height 11
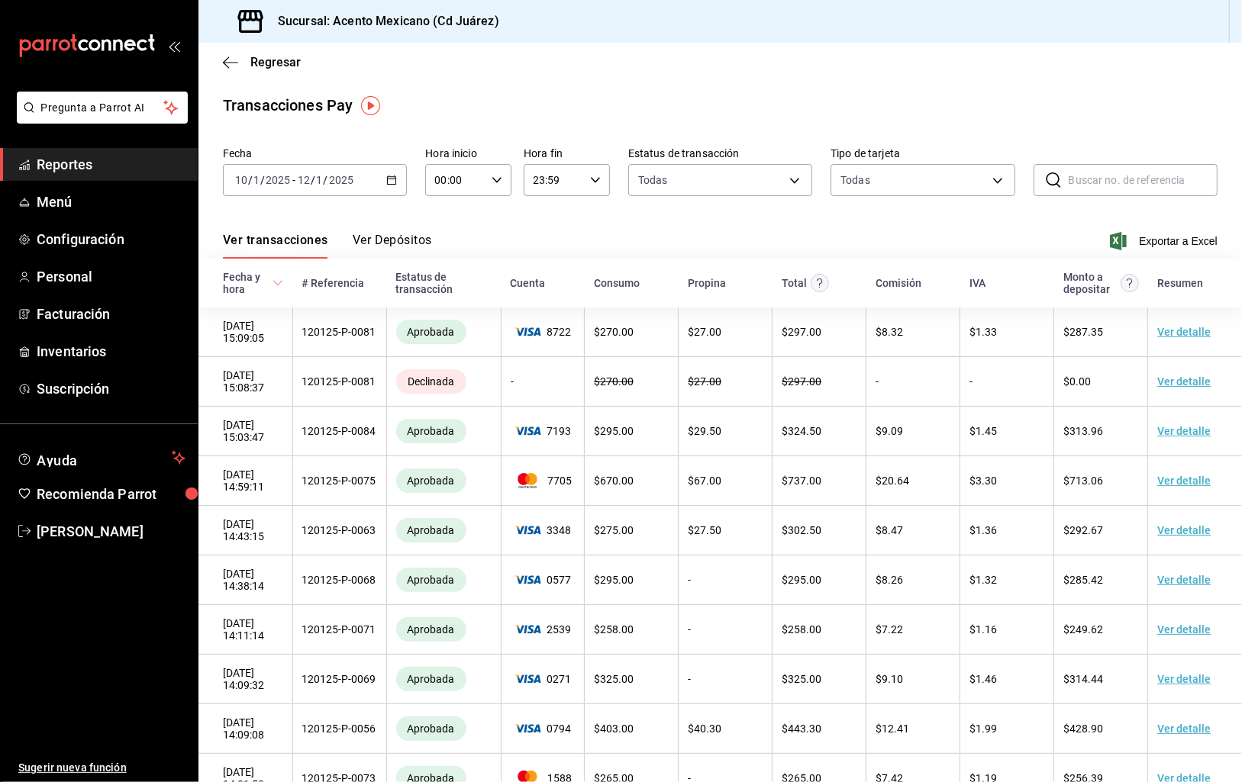
click at [1171, 240] on span "Exportar a Excel" at bounding box center [1165, 241] width 105 height 18
click at [393, 181] on icon "button" at bounding box center [391, 180] width 11 height 11
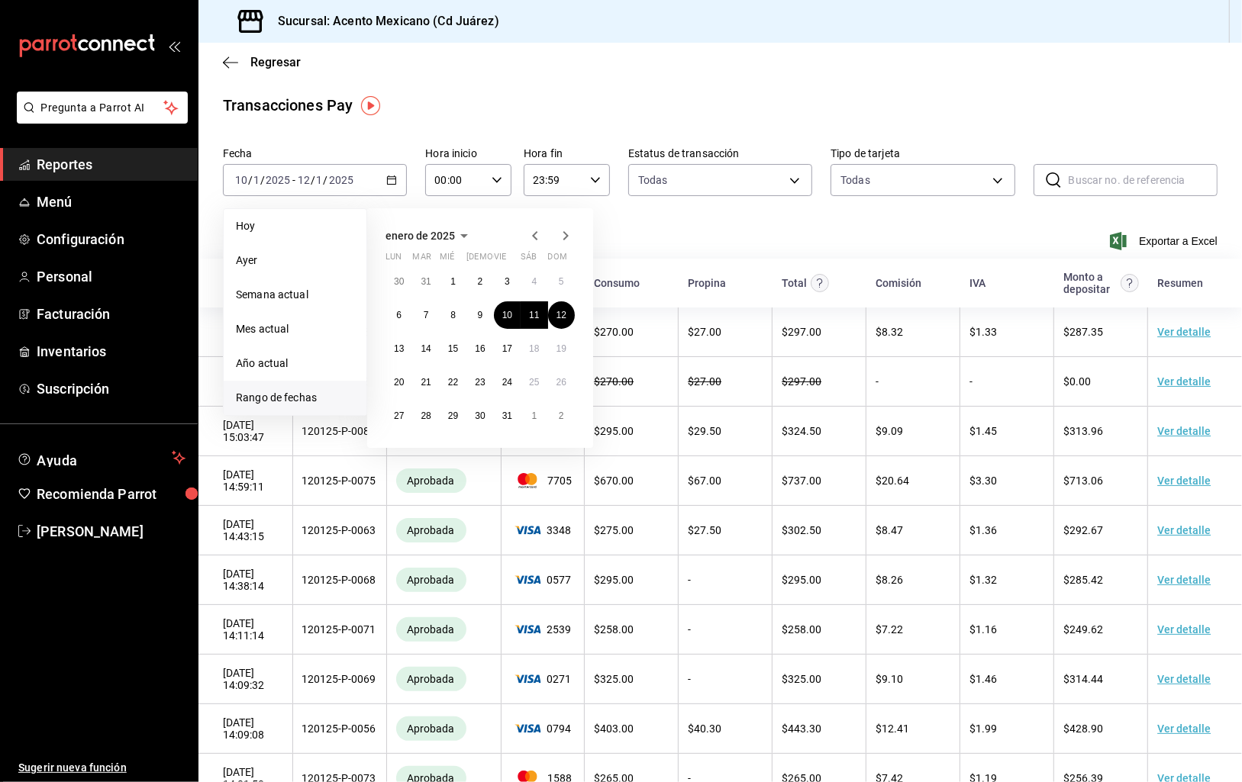
click at [560, 234] on icon "button" at bounding box center [565, 236] width 18 height 18
click at [559, 234] on icon "button" at bounding box center [565, 236] width 18 height 18
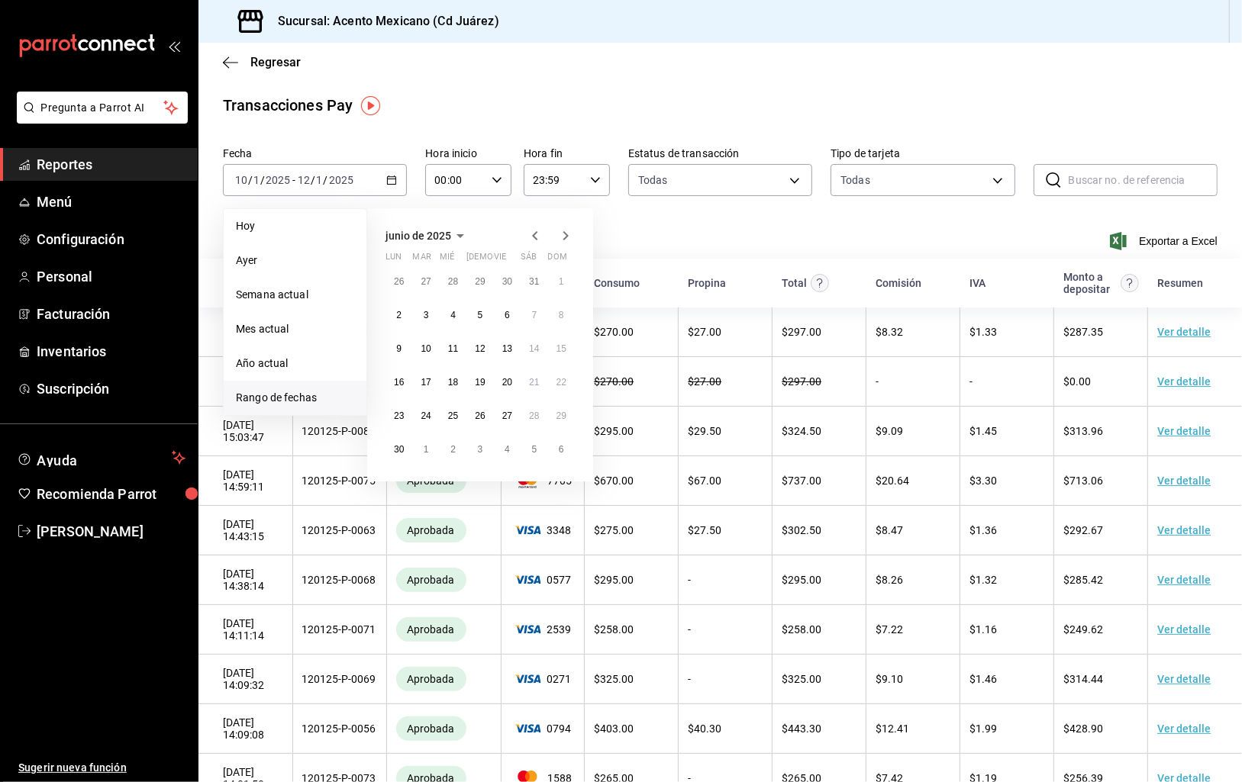
click at [559, 234] on icon "button" at bounding box center [565, 236] width 18 height 18
click at [559, 234] on icon "button" at bounding box center [565, 239] width 18 height 18
click at [432, 351] on button "12" at bounding box center [425, 348] width 27 height 27
click at [427, 351] on abbr "12" at bounding box center [425, 348] width 10 height 11
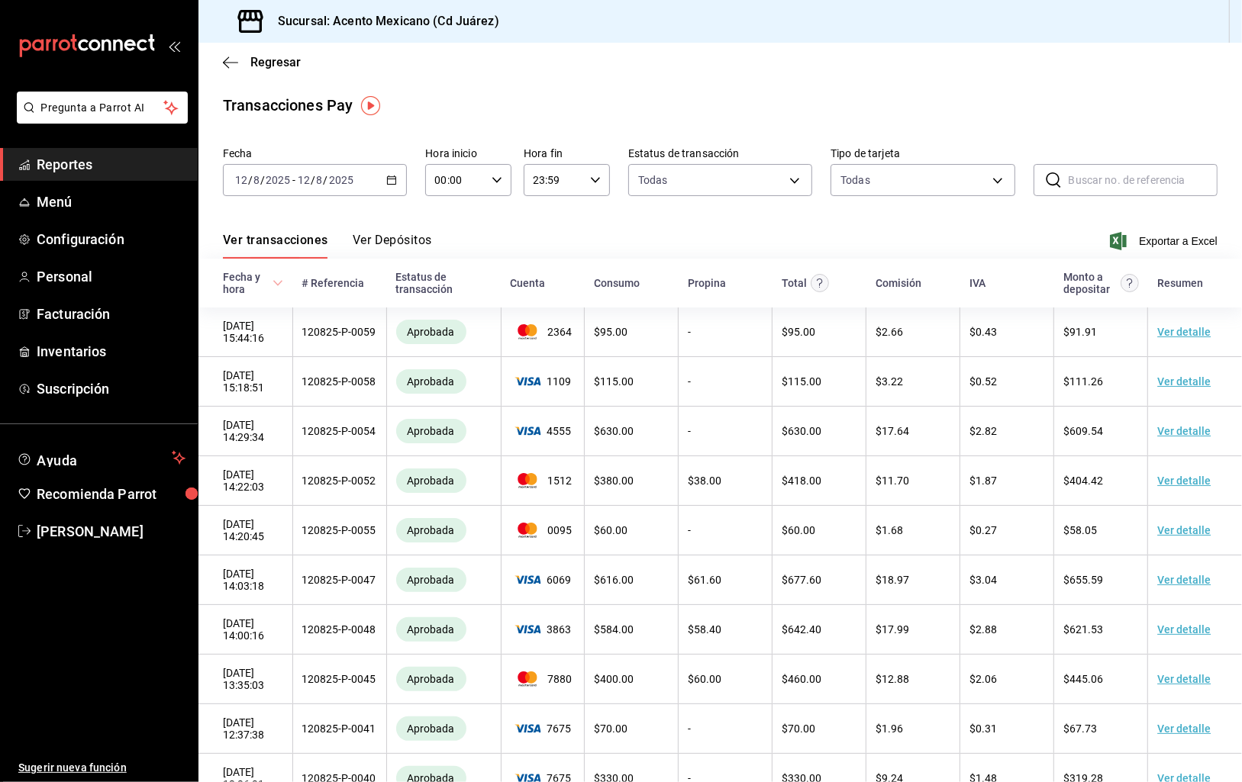
click at [1184, 242] on span "Exportar a Excel" at bounding box center [1165, 241] width 105 height 18
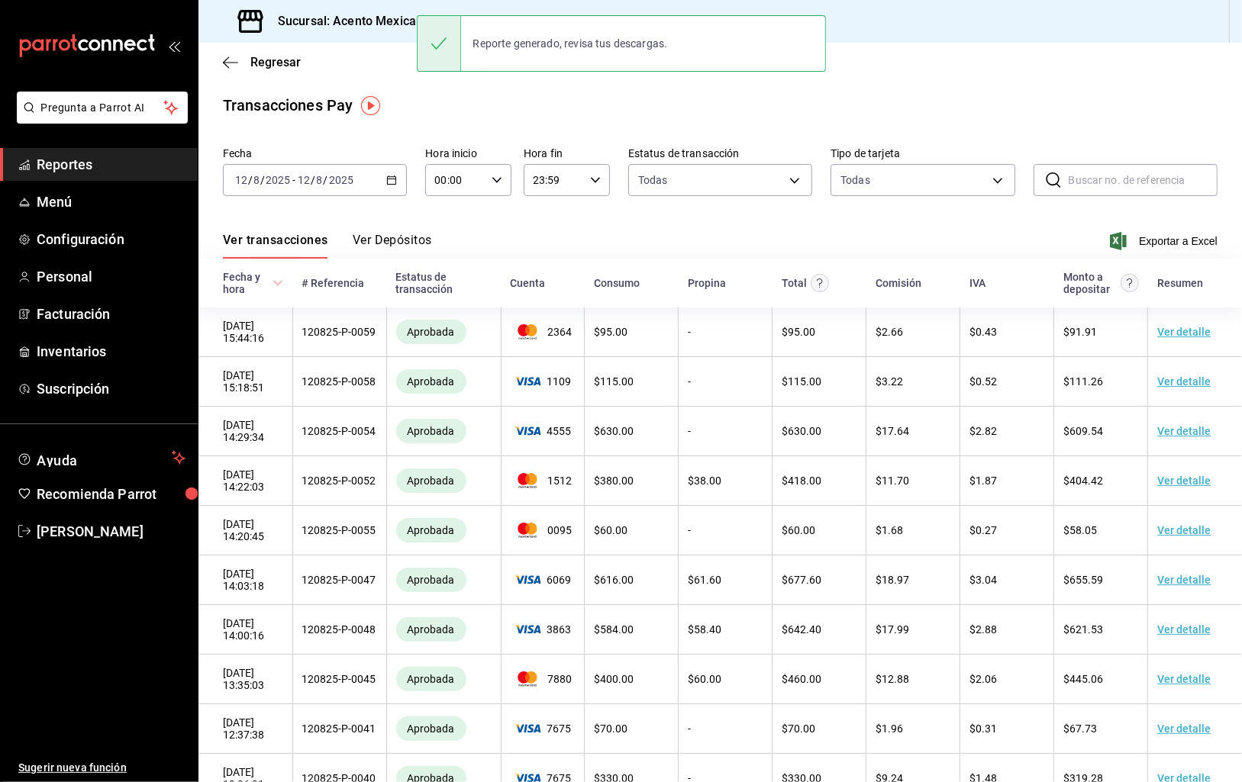
click at [395, 176] on \(Stroke\) "button" at bounding box center [394, 176] width 1 height 1
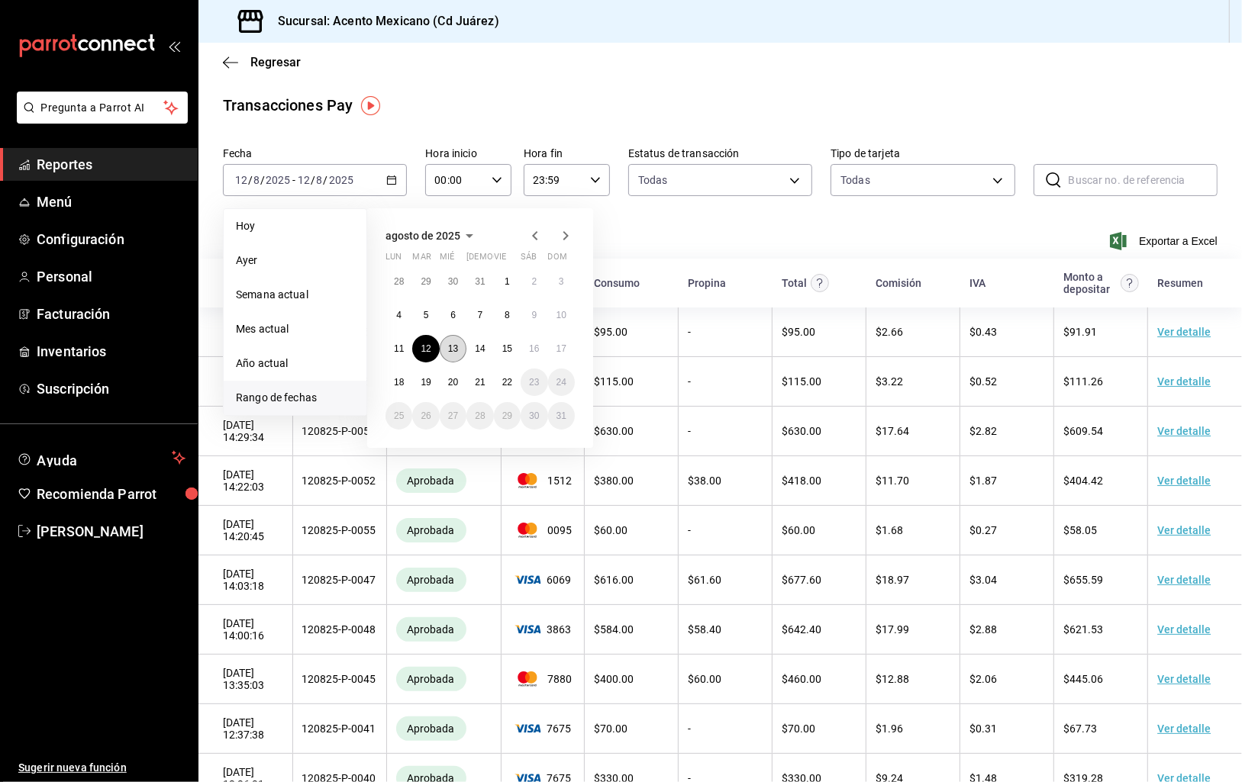
click at [458, 353] on button "13" at bounding box center [453, 348] width 27 height 27
click at [457, 353] on button "13" at bounding box center [453, 348] width 27 height 27
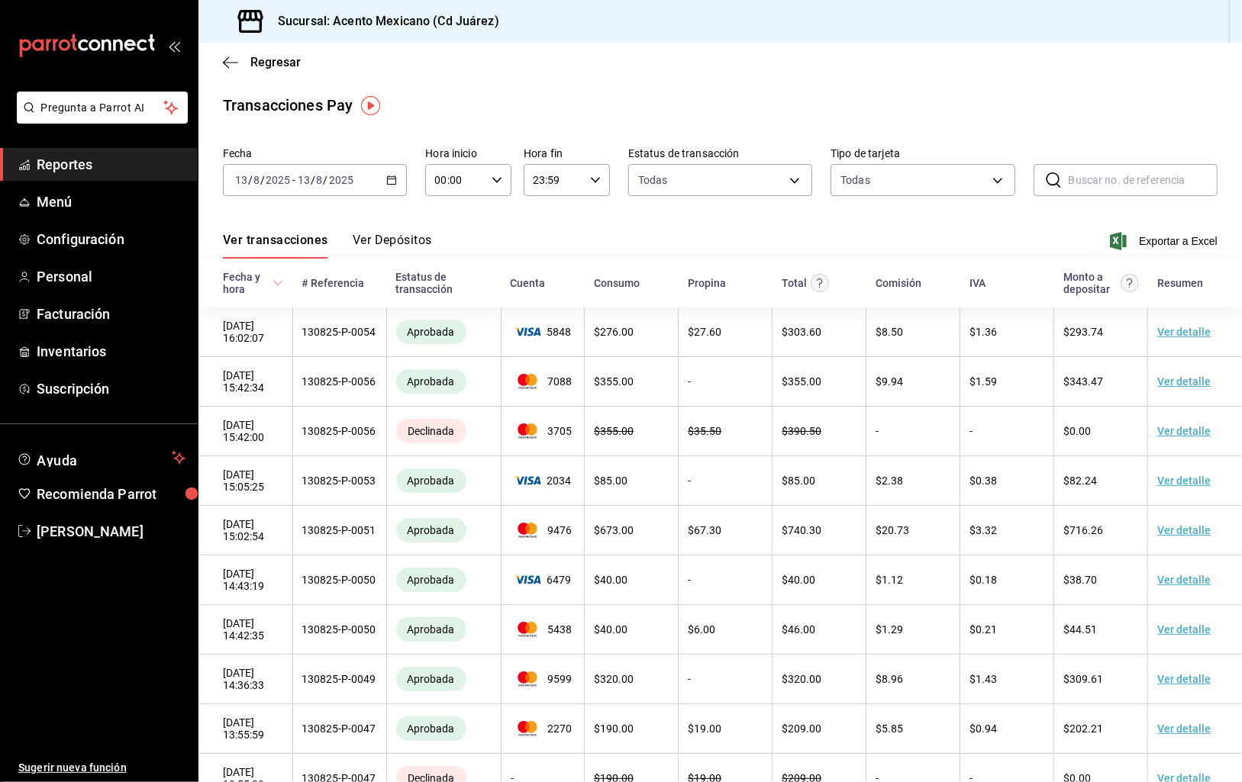
click at [1174, 240] on span "Exportar a Excel" at bounding box center [1165, 241] width 105 height 18
click at [391, 179] on \(Stroke\) "button" at bounding box center [392, 179] width 8 height 1
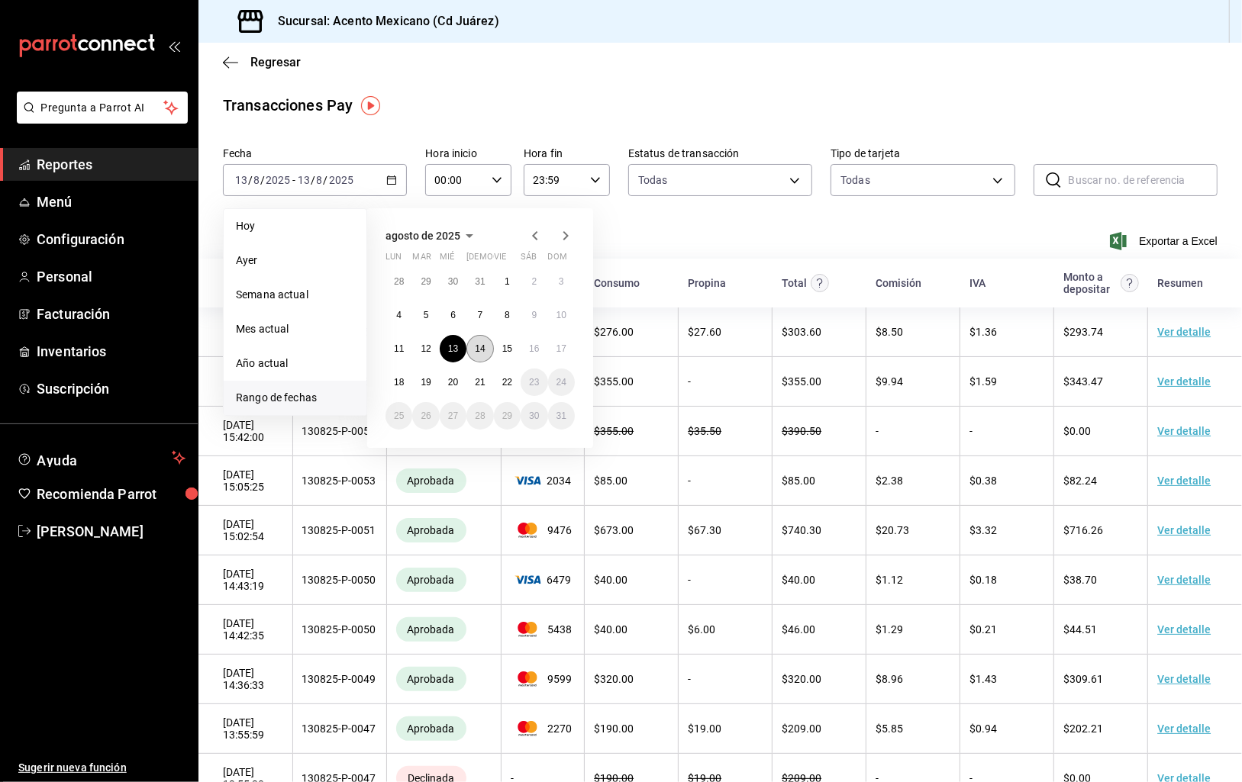
click at [481, 352] on abbr "14" at bounding box center [480, 348] width 10 height 11
click at [475, 346] on abbr "14" at bounding box center [480, 348] width 10 height 11
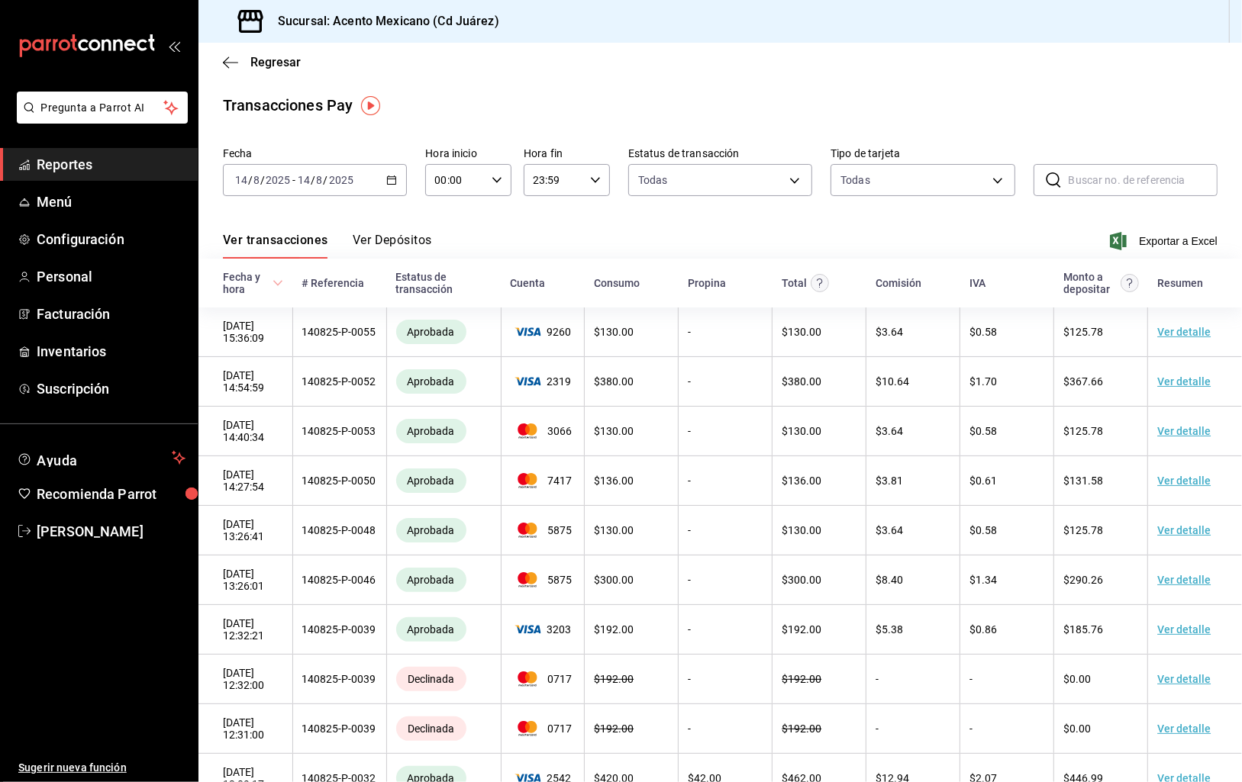
click at [1181, 239] on span "Exportar a Excel" at bounding box center [1165, 241] width 105 height 18
click at [393, 182] on icon "button" at bounding box center [391, 180] width 11 height 11
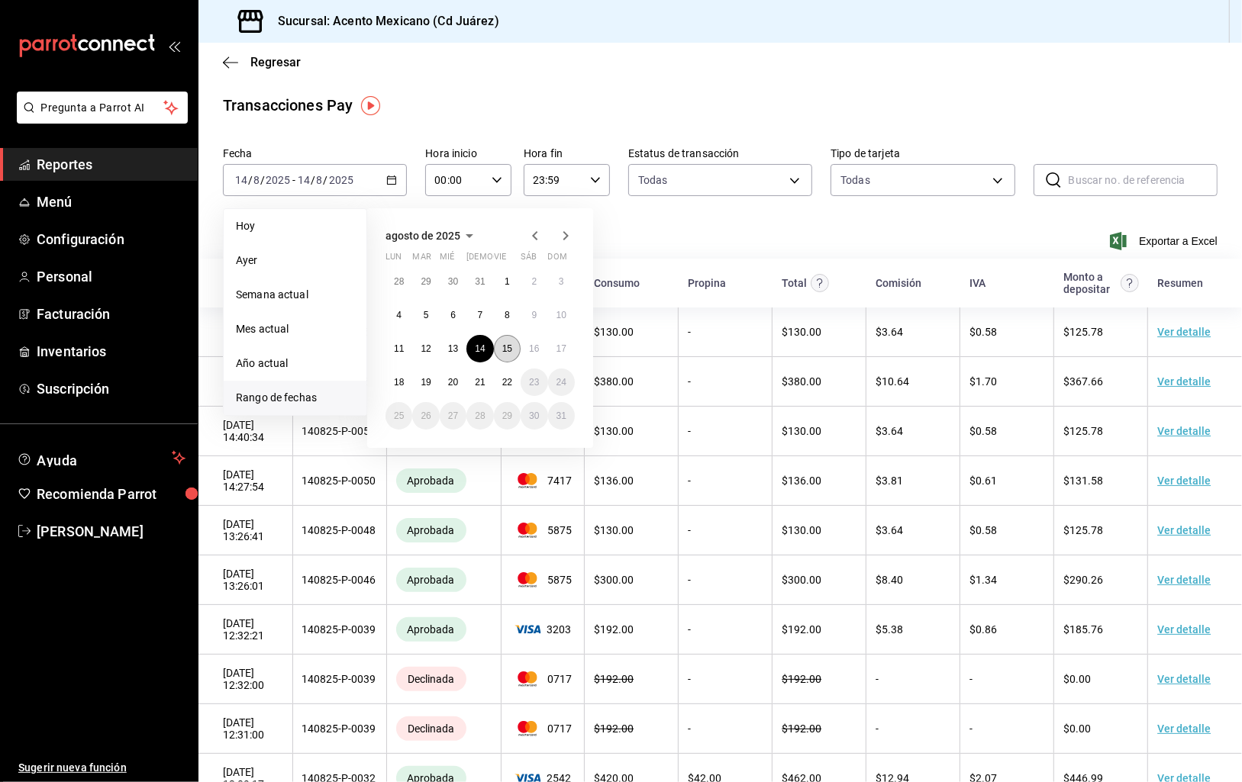
click at [507, 353] on abbr "15" at bounding box center [507, 348] width 10 height 11
click at [560, 350] on abbr "17" at bounding box center [561, 348] width 10 height 11
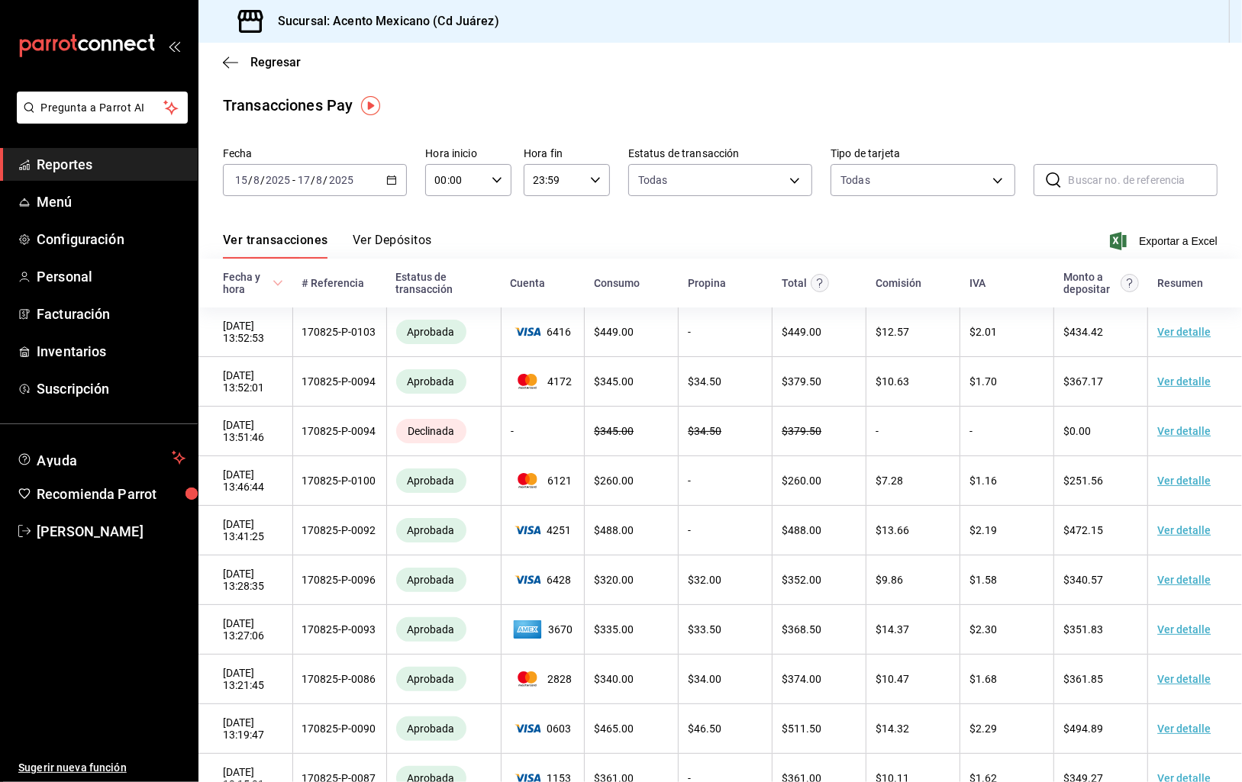
click at [1190, 243] on span "Exportar a Excel" at bounding box center [1165, 241] width 105 height 18
click at [83, 463] on span "Ayuda" at bounding box center [101, 458] width 129 height 18
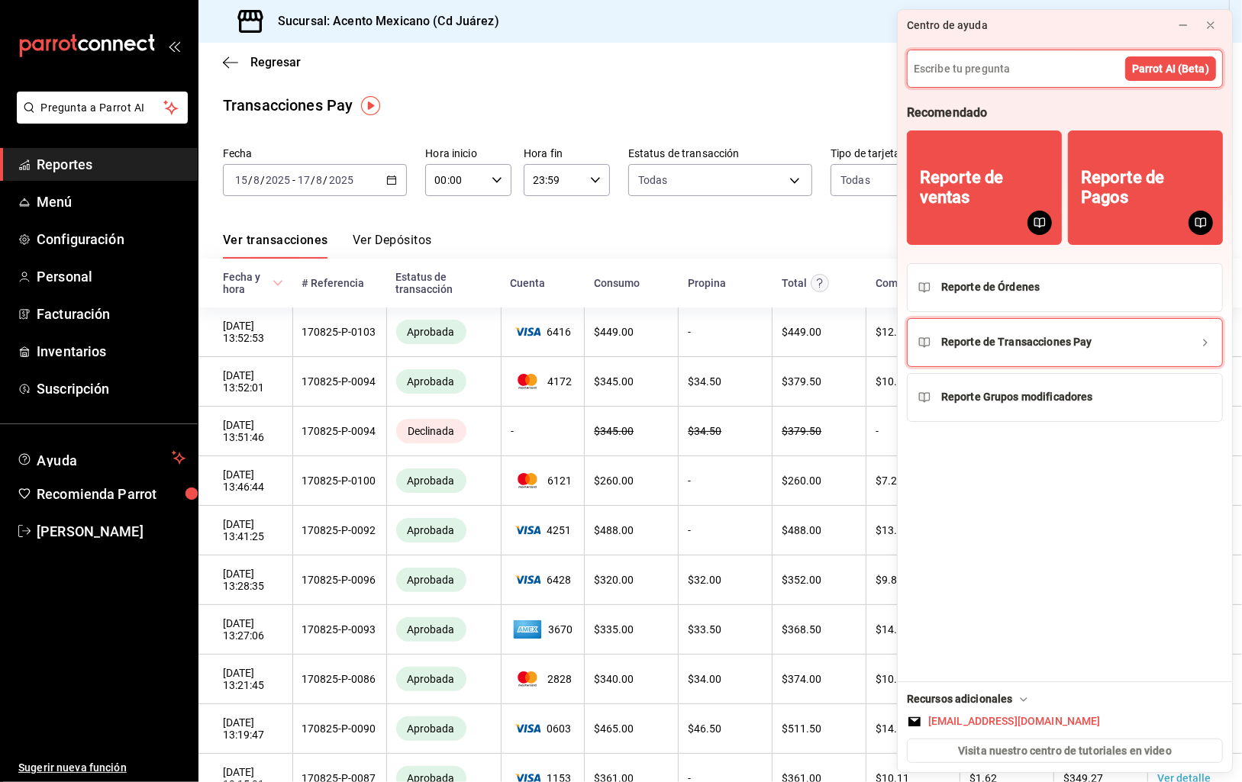
click at [1061, 344] on div "Reporte de Transacciones Pay" at bounding box center [1016, 342] width 151 height 16
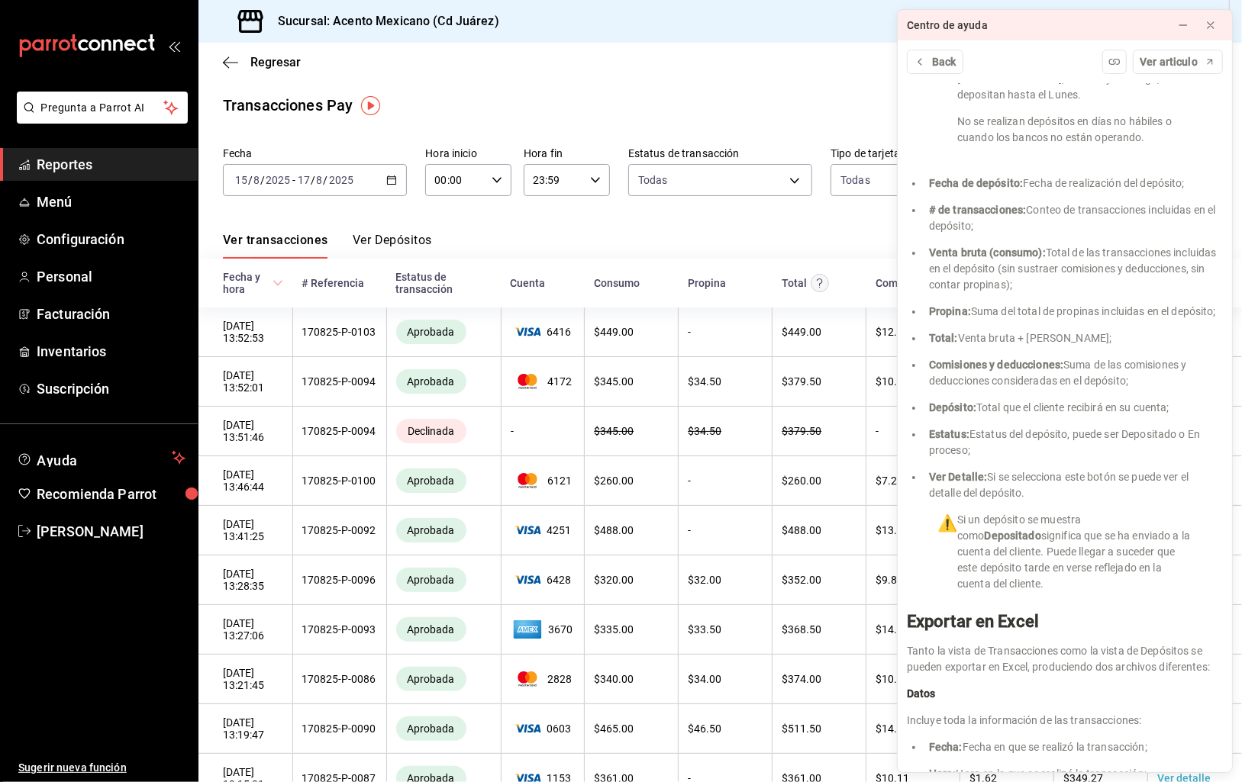
scroll to position [2943, 0]
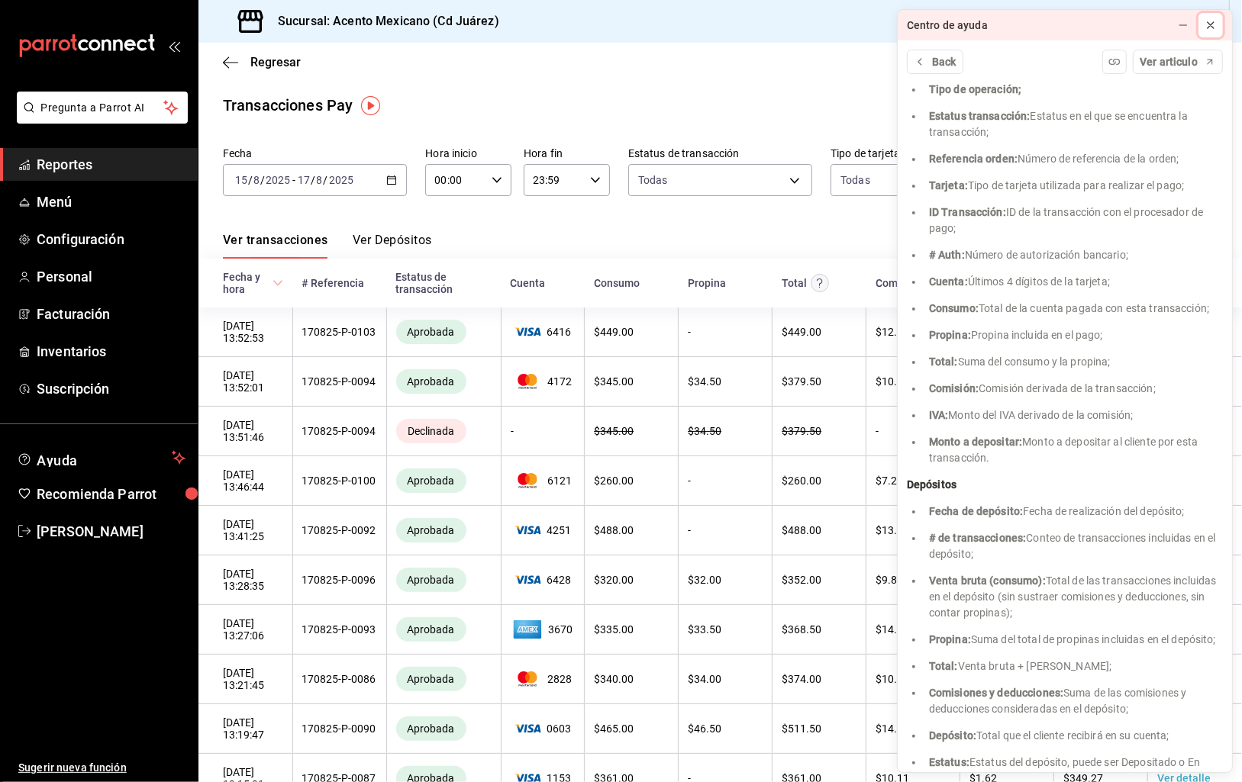
click at [1214, 22] on icon at bounding box center [1210, 25] width 12 height 12
